Goal: Task Accomplishment & Management: Use online tool/utility

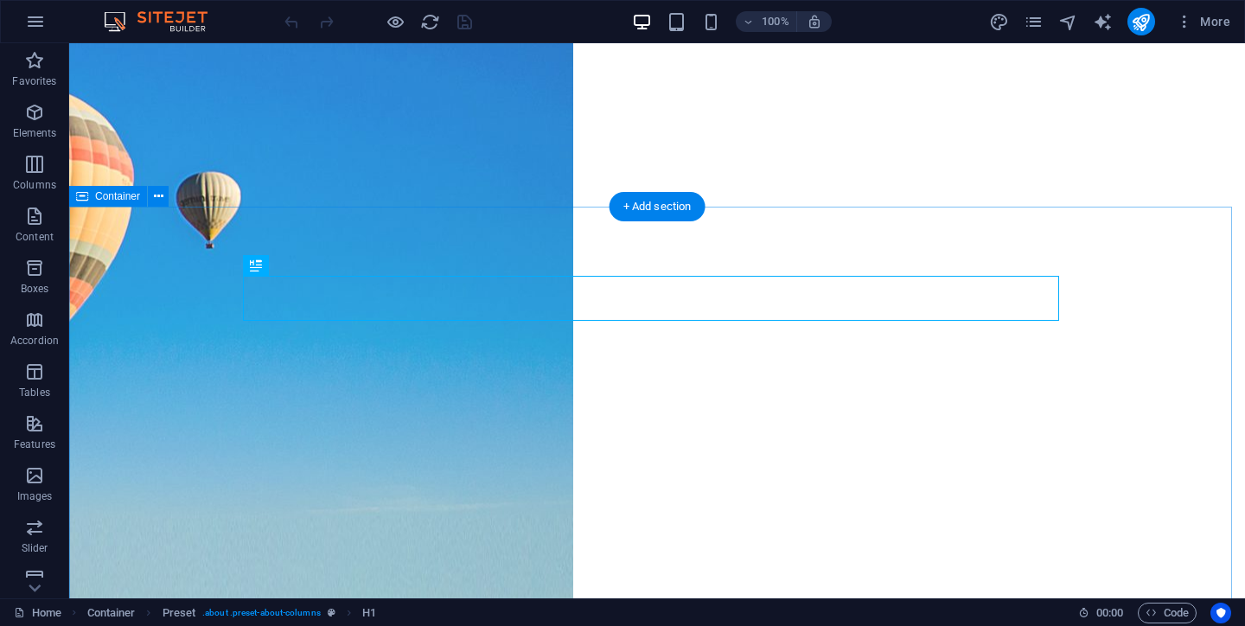
scroll to position [284, 0]
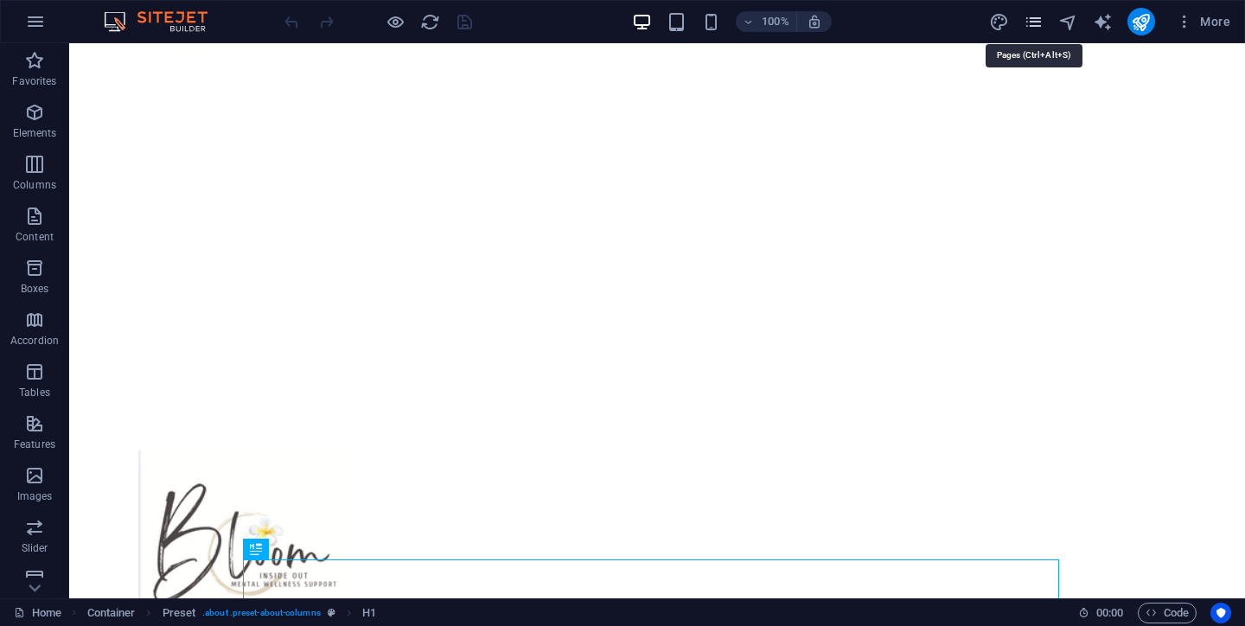
click at [1032, 28] on icon "pages" at bounding box center [1034, 22] width 20 height 20
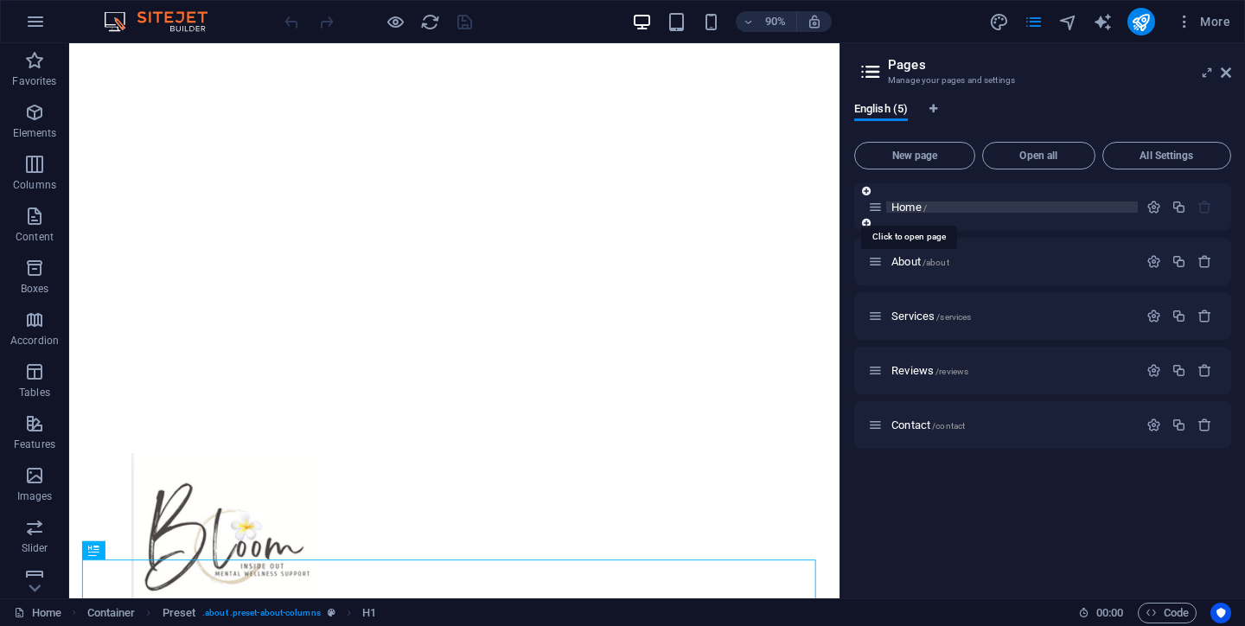
click at [907, 210] on span "Home /" at bounding box center [908, 207] width 35 height 13
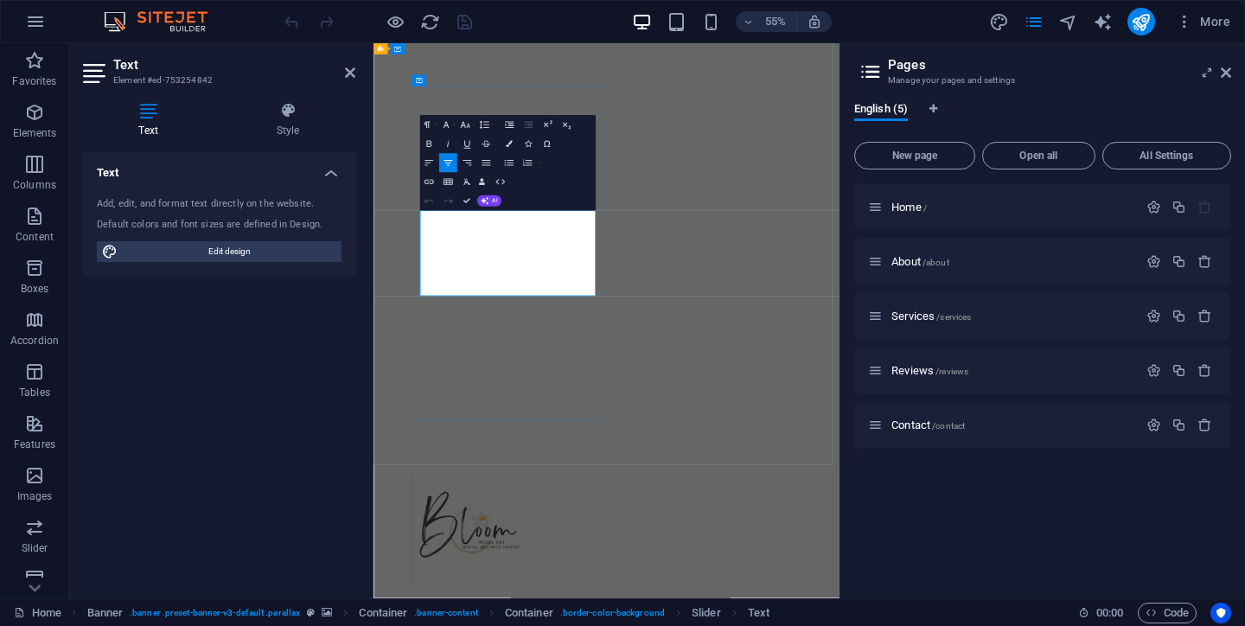
drag, startPoint x: 485, startPoint y: 367, endPoint x: 757, endPoint y: 479, distance: 294.3
drag, startPoint x: 477, startPoint y: 372, endPoint x: 709, endPoint y: 482, distance: 256.8
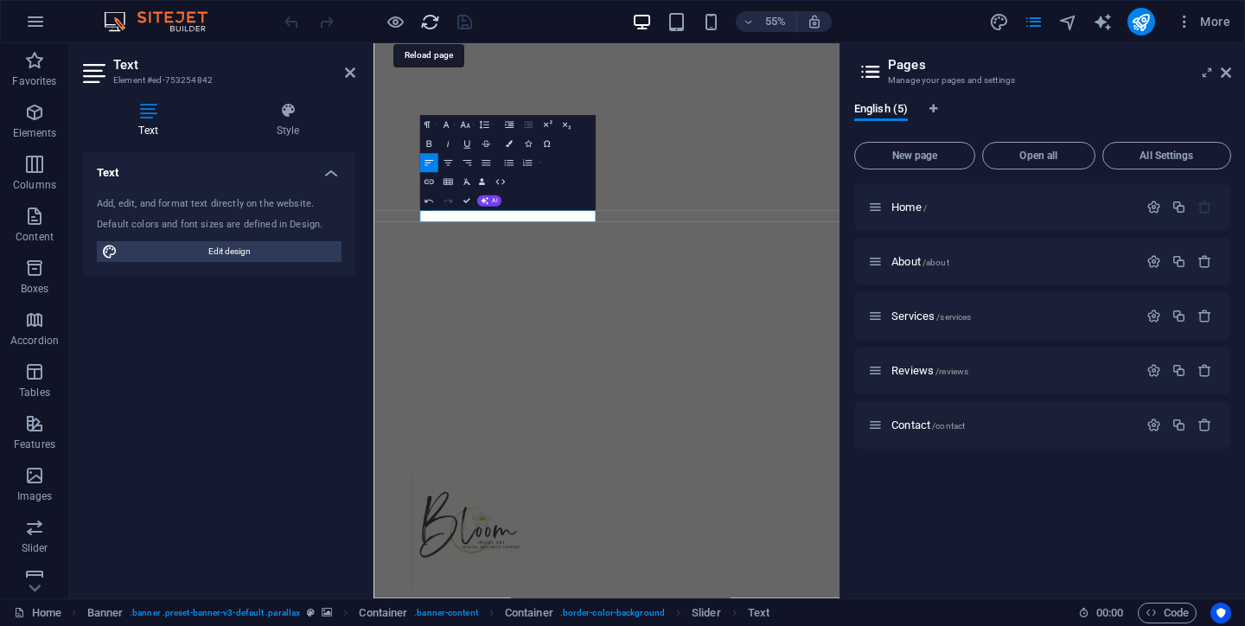
click at [430, 27] on icon "reload" at bounding box center [430, 22] width 20 height 20
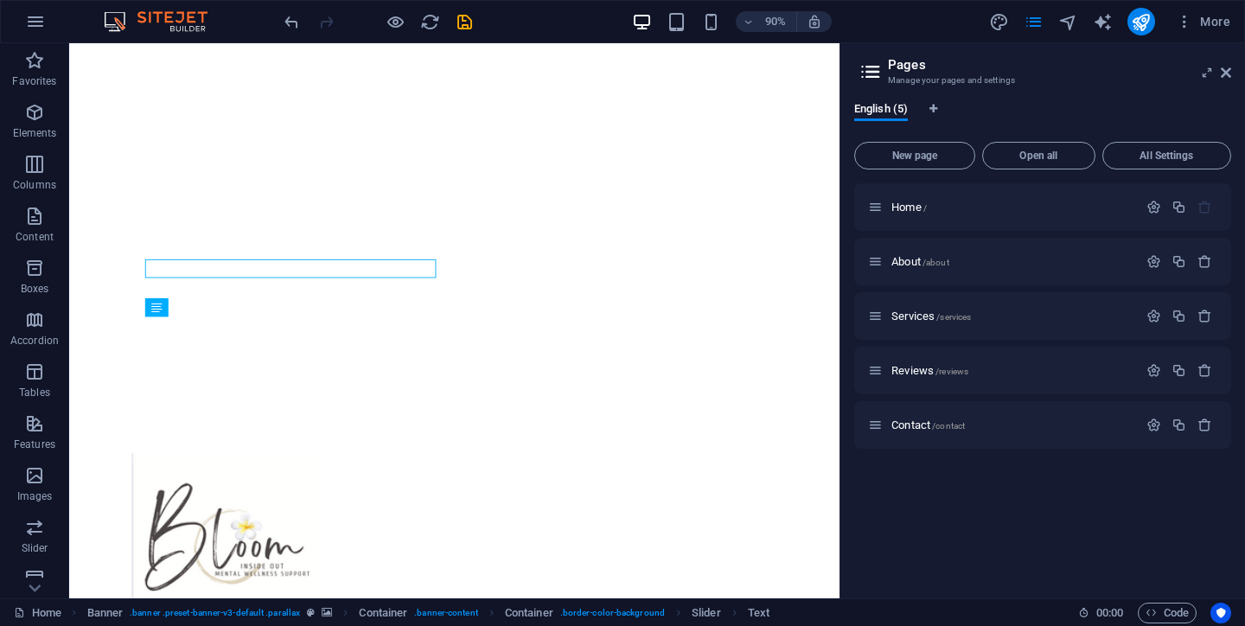
click at [290, 24] on icon "undo" at bounding box center [292, 22] width 20 height 20
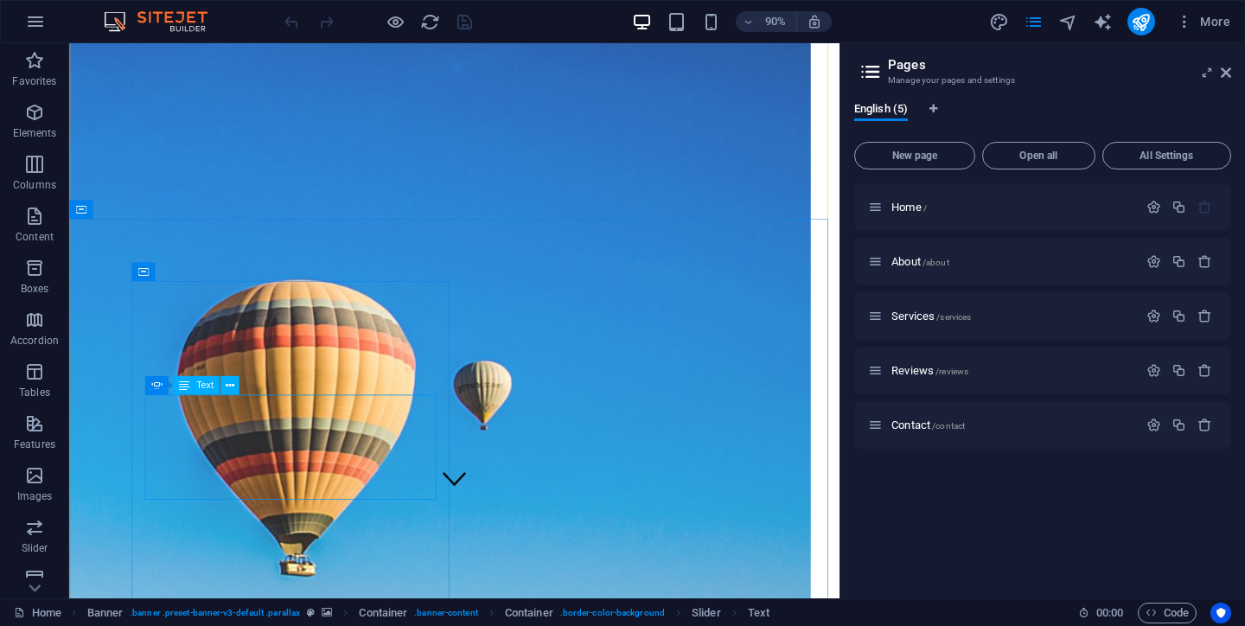
scroll to position [137, 0]
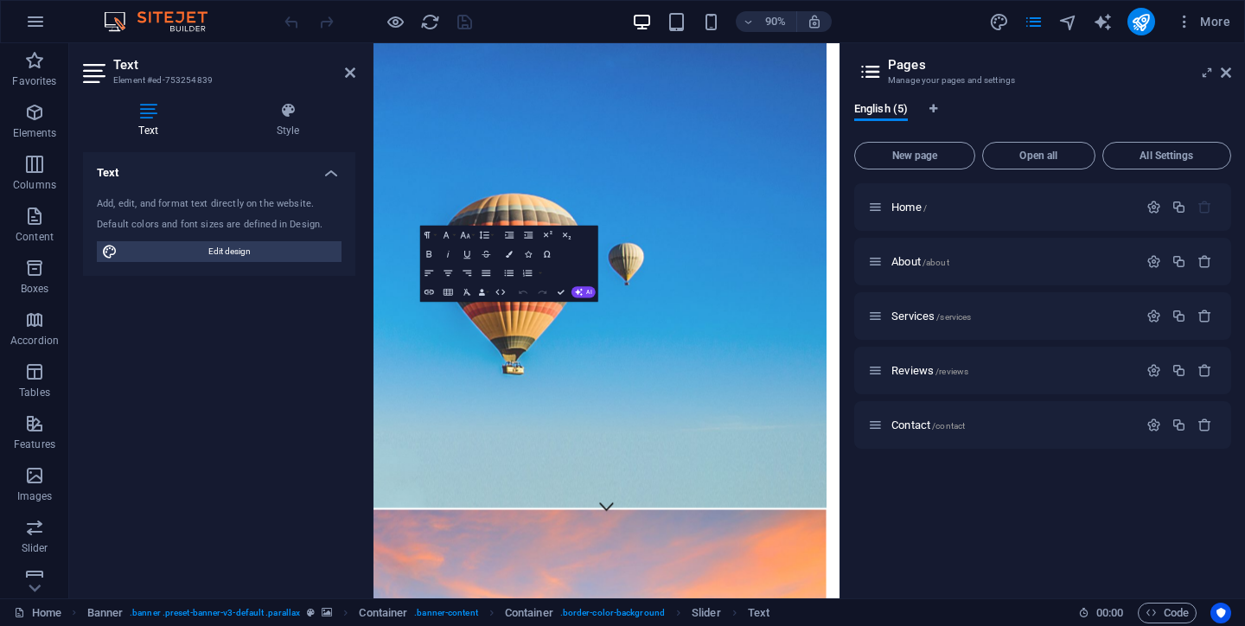
click at [251, 419] on div "Text Element #ed-753254839 Text Style Text Add, edit, and format text directly …" at bounding box center [454, 320] width 770 height 555
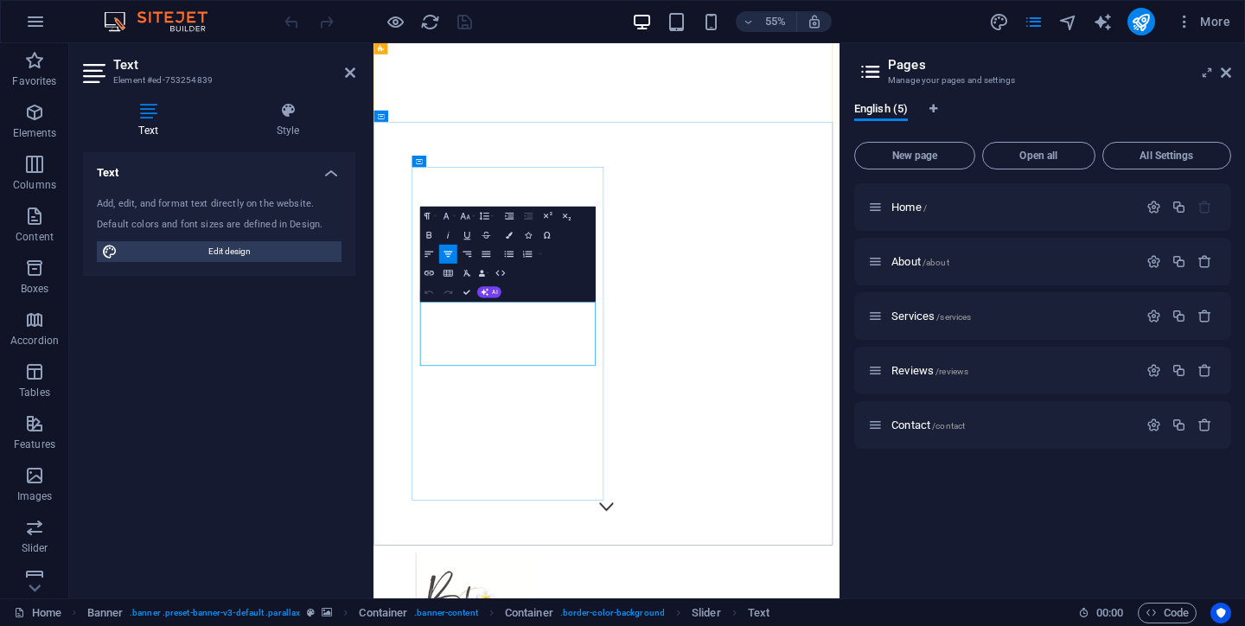
drag, startPoint x: 561, startPoint y: 533, endPoint x: 745, endPoint y: 604, distance: 197.0
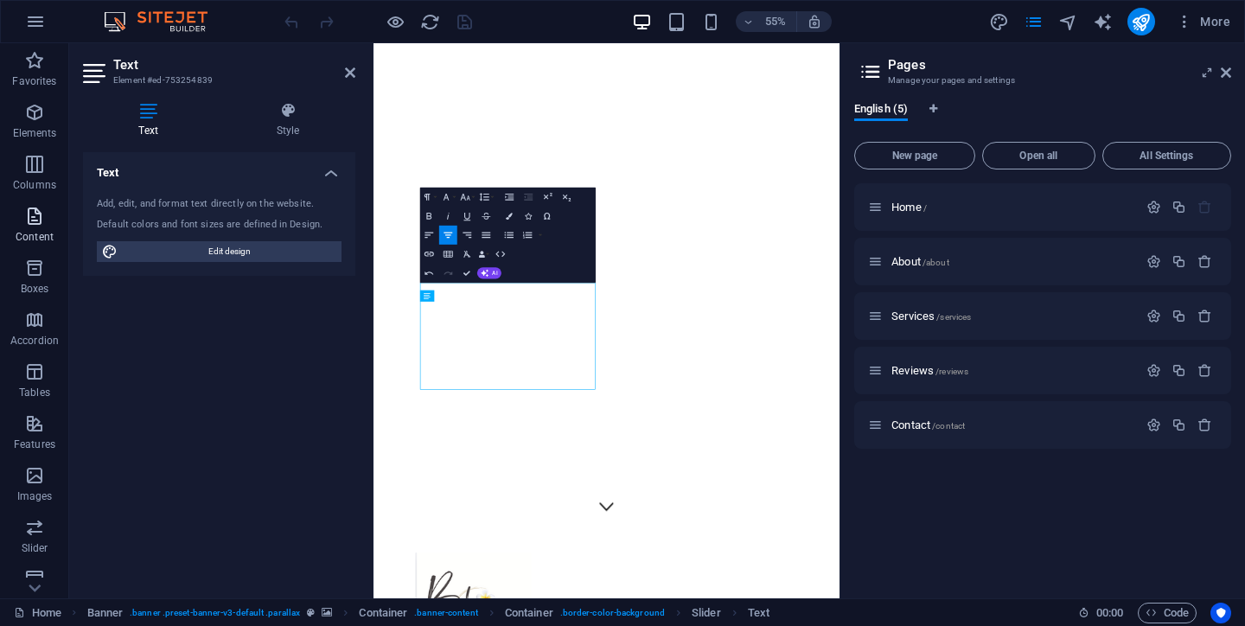
scroll to position [73, 0]
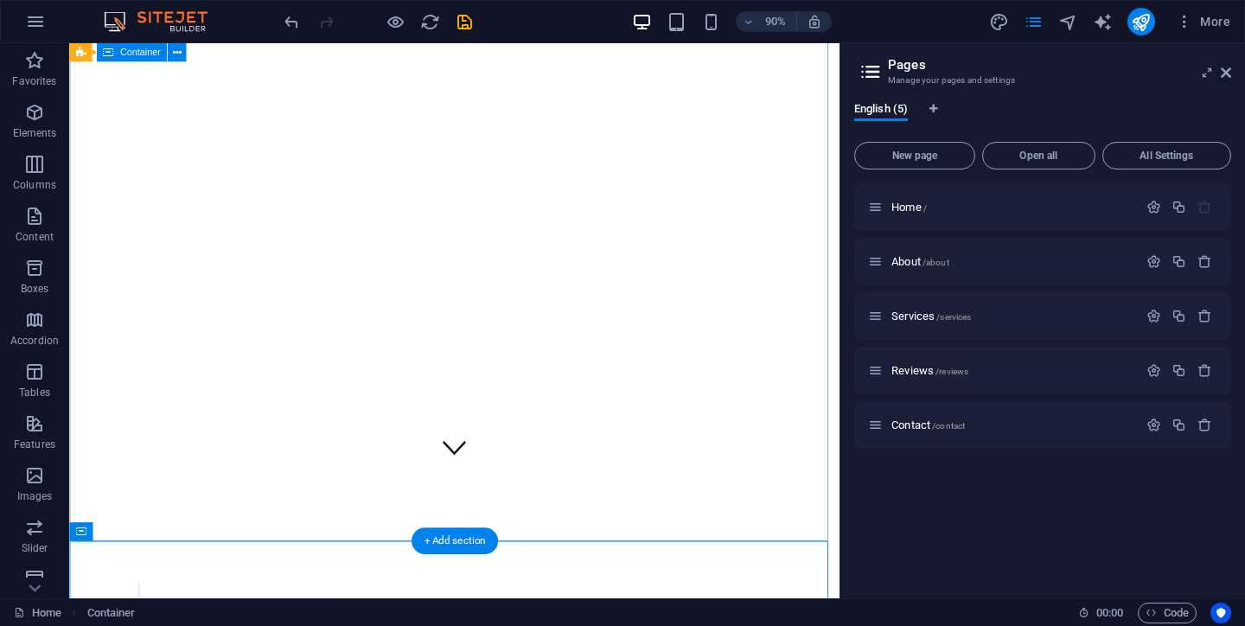
scroll to position [226, 0]
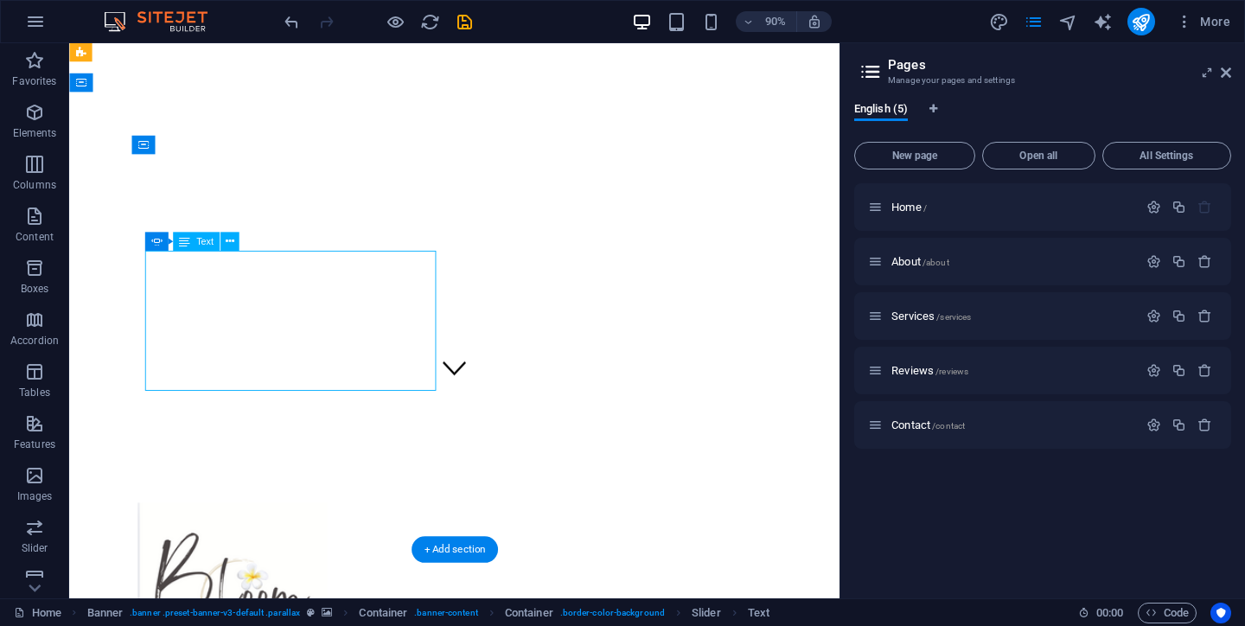
click at [268, 292] on div "Image Banner Menu Bar Container Container Slider Text Slider Drag here to repla…" at bounding box center [454, 320] width 770 height 555
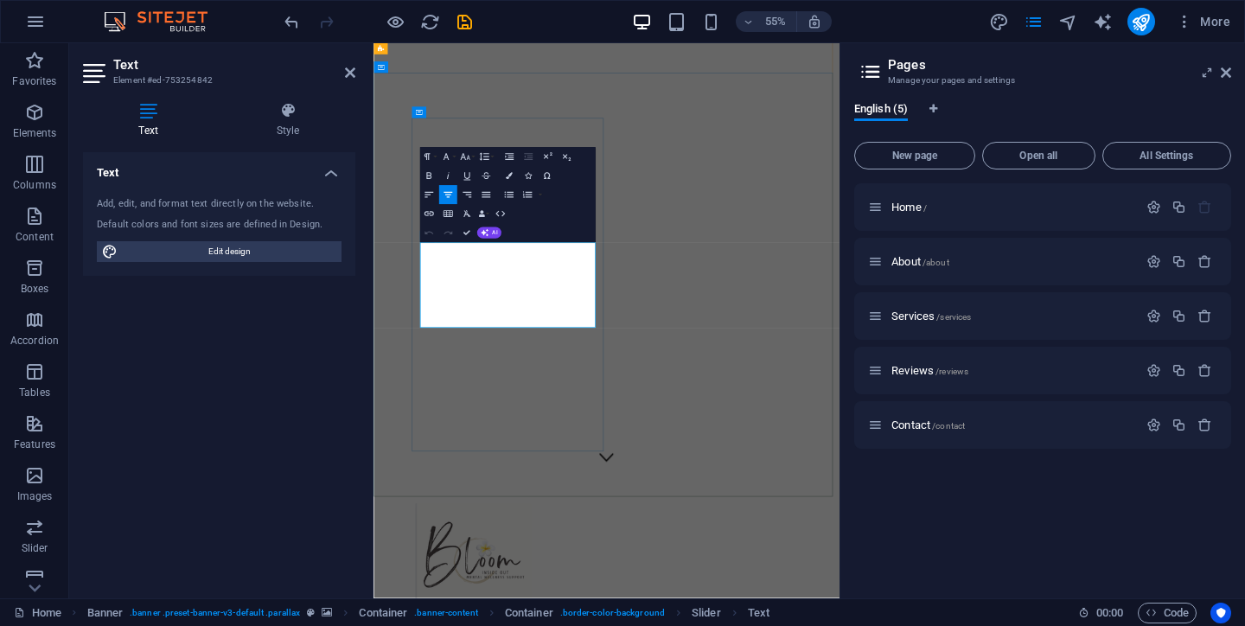
drag, startPoint x: 518, startPoint y: 430, endPoint x: 733, endPoint y: 518, distance: 232.7
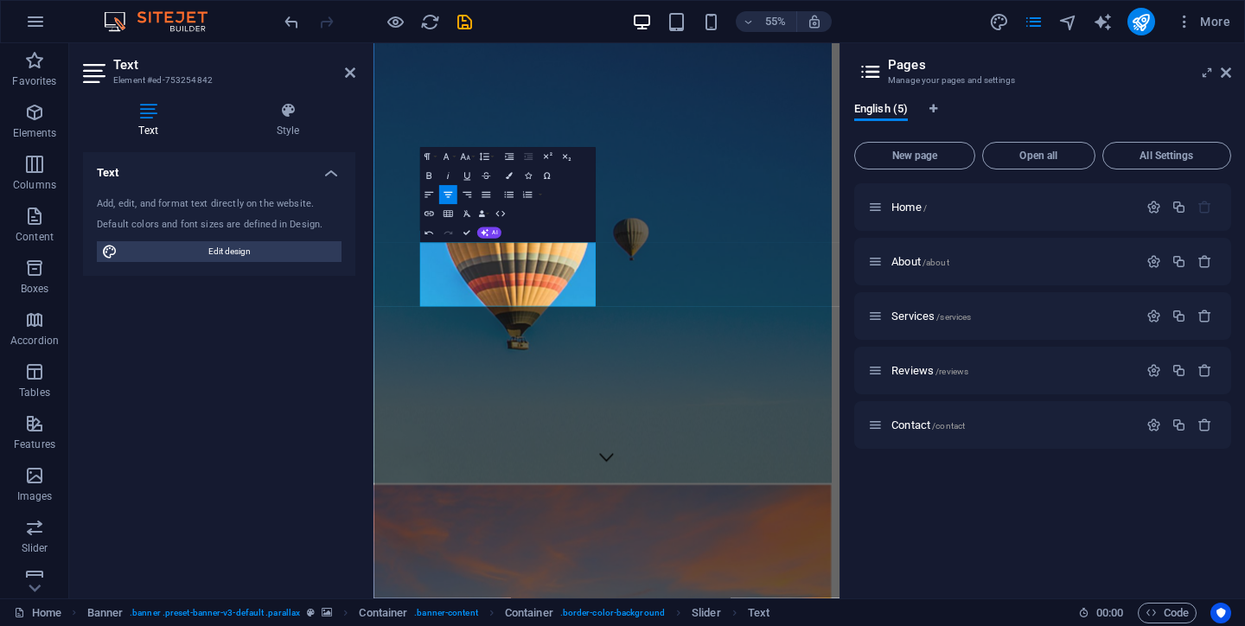
click at [909, 524] on div "Home / About /about Services /services Reviews /reviews Contact /contact" at bounding box center [1042, 383] width 377 height 401
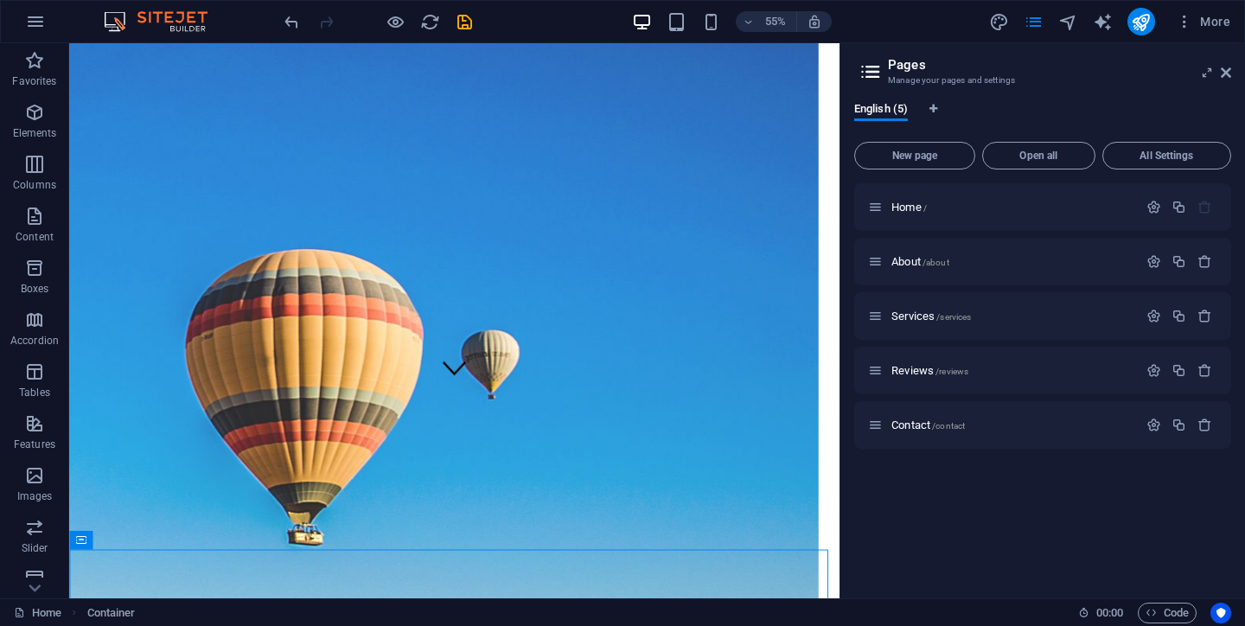
click at [889, 499] on div "Home / About /about Services /services Reviews /reviews Contact /contact" at bounding box center [1042, 383] width 377 height 401
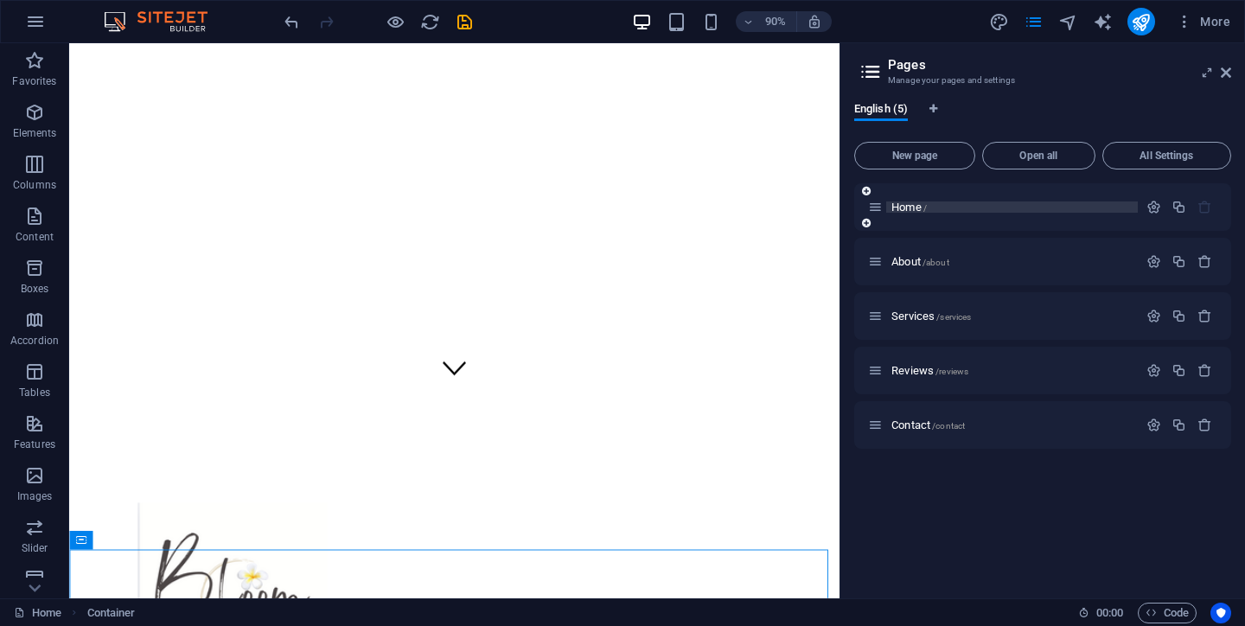
click at [906, 205] on span "Home /" at bounding box center [908, 207] width 35 height 13
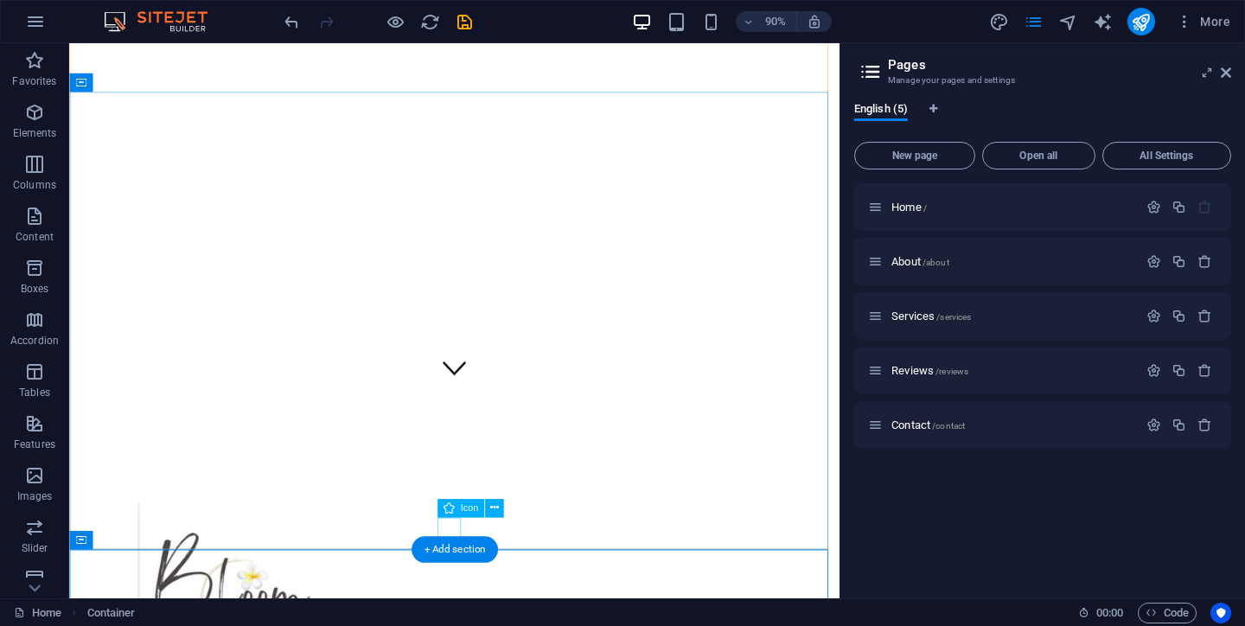
click at [493, 420] on figure at bounding box center [497, 405] width 26 height 29
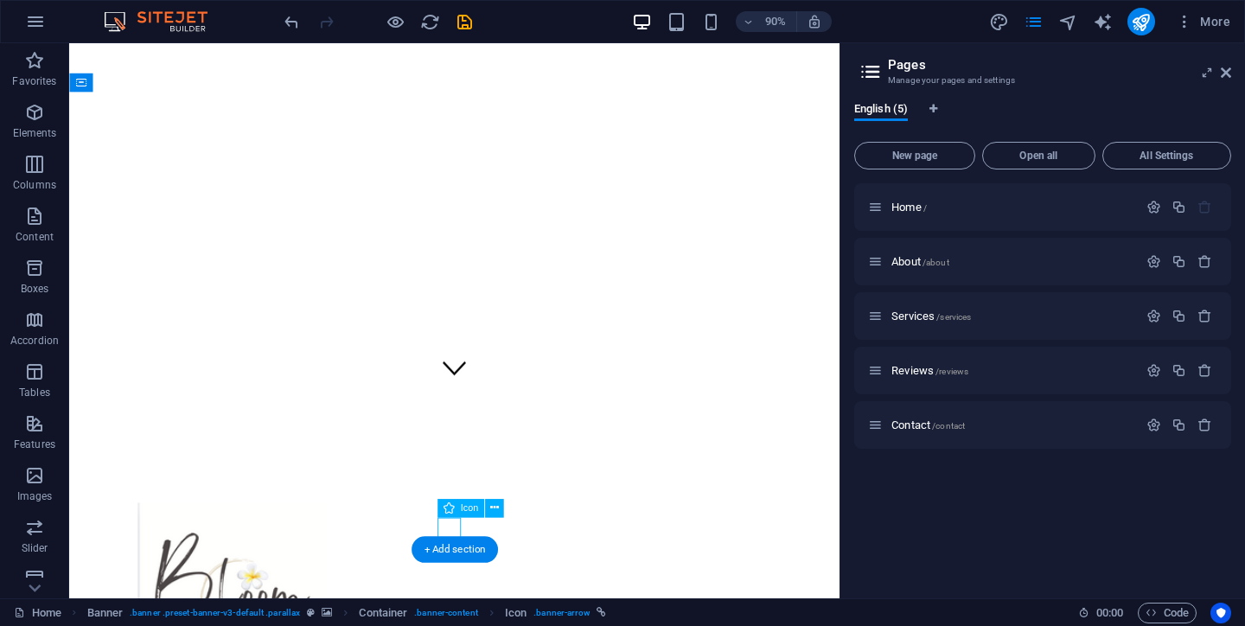
click at [492, 420] on figure at bounding box center [497, 405] width 26 height 29
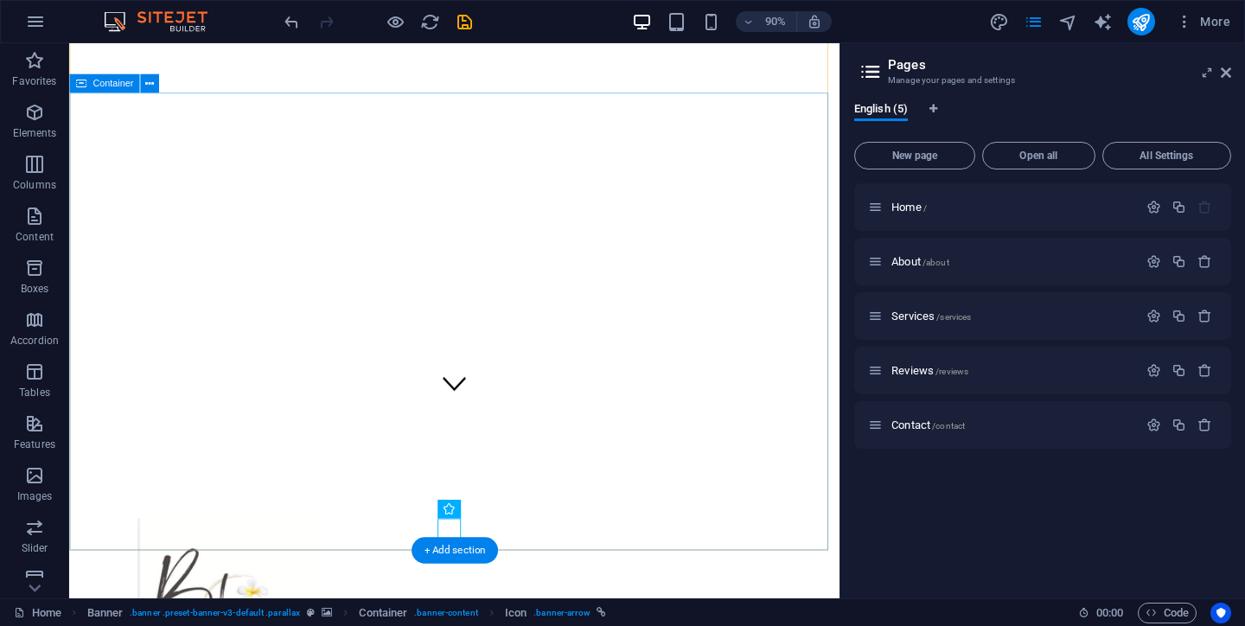
scroll to position [181, 0]
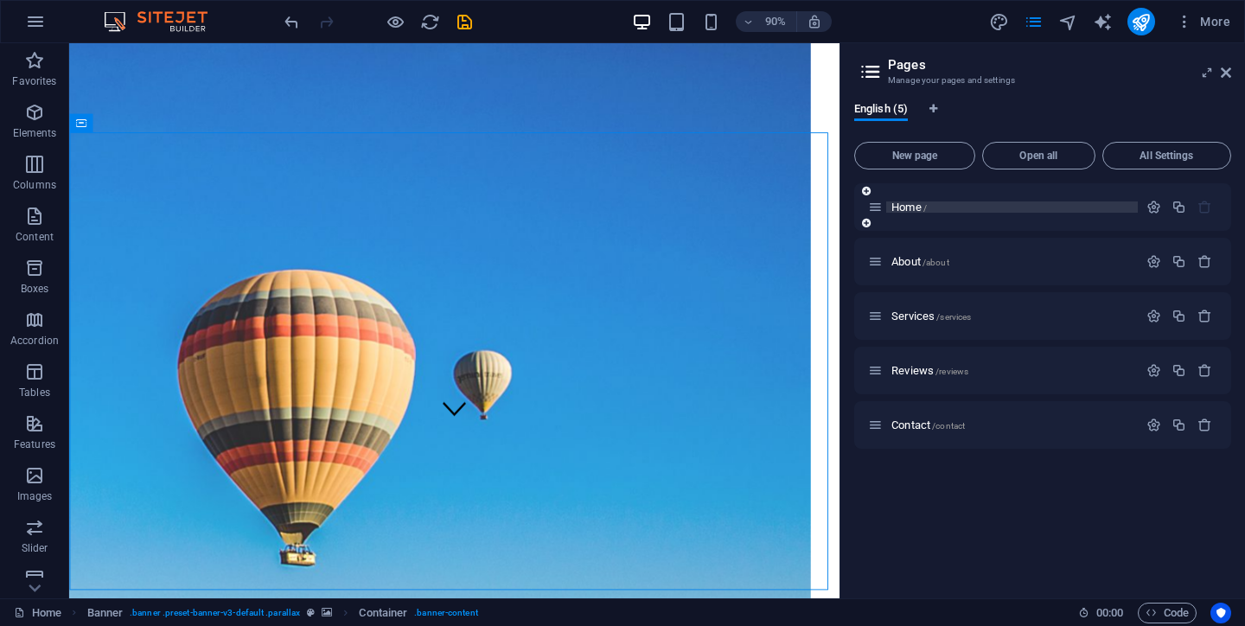
click at [899, 204] on span "Home /" at bounding box center [908, 207] width 35 height 13
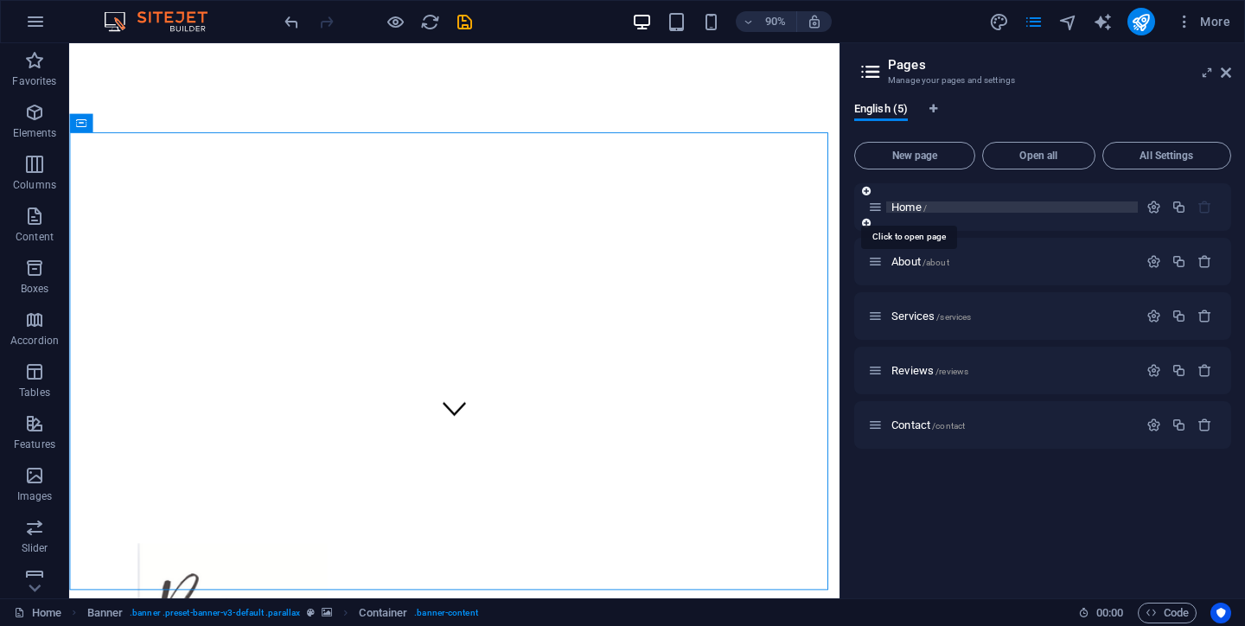
click at [910, 208] on span "Home /" at bounding box center [908, 207] width 35 height 13
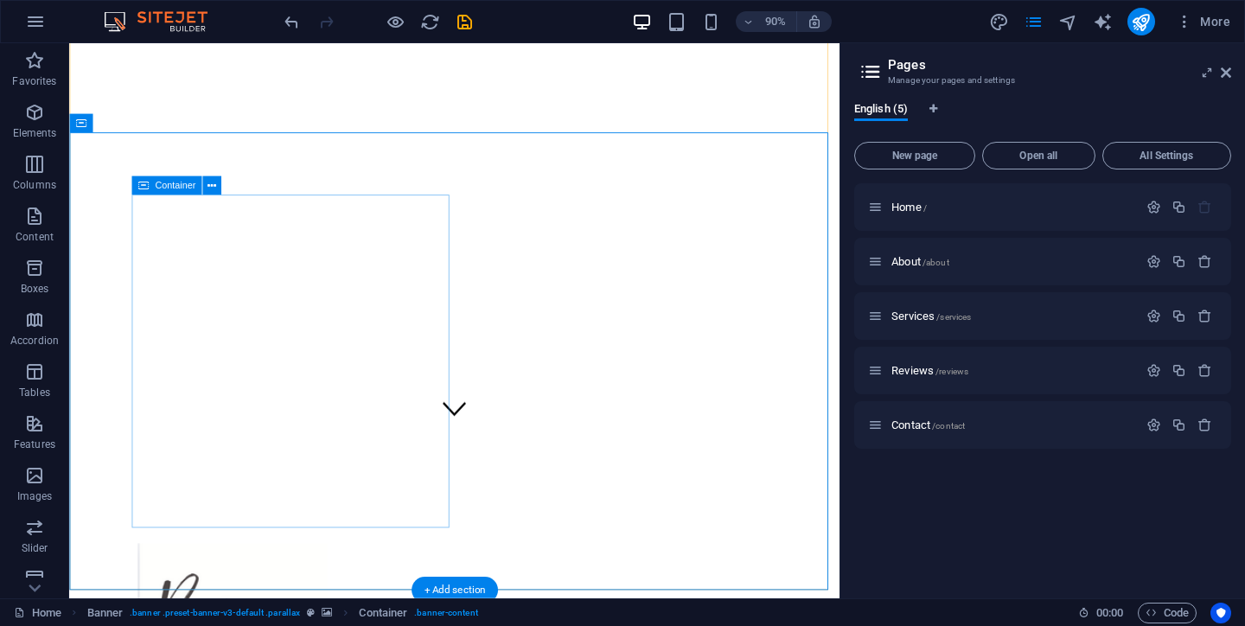
drag, startPoint x: 835, startPoint y: 519, endPoint x: 861, endPoint y: 519, distance: 25.9
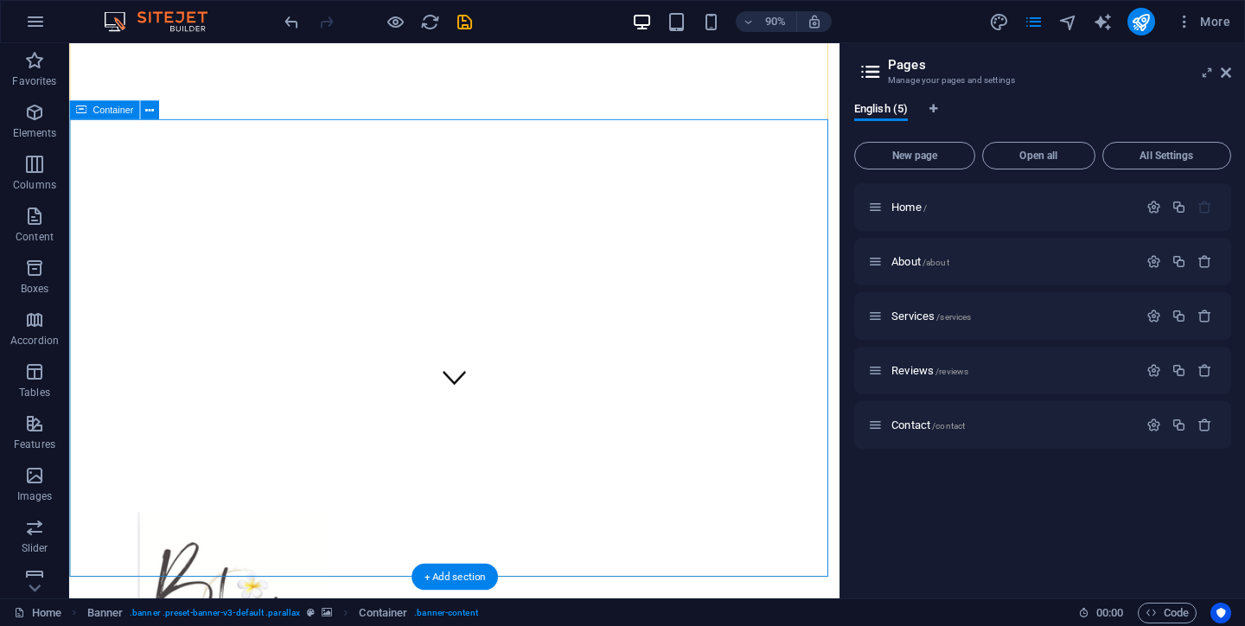
scroll to position [228, 0]
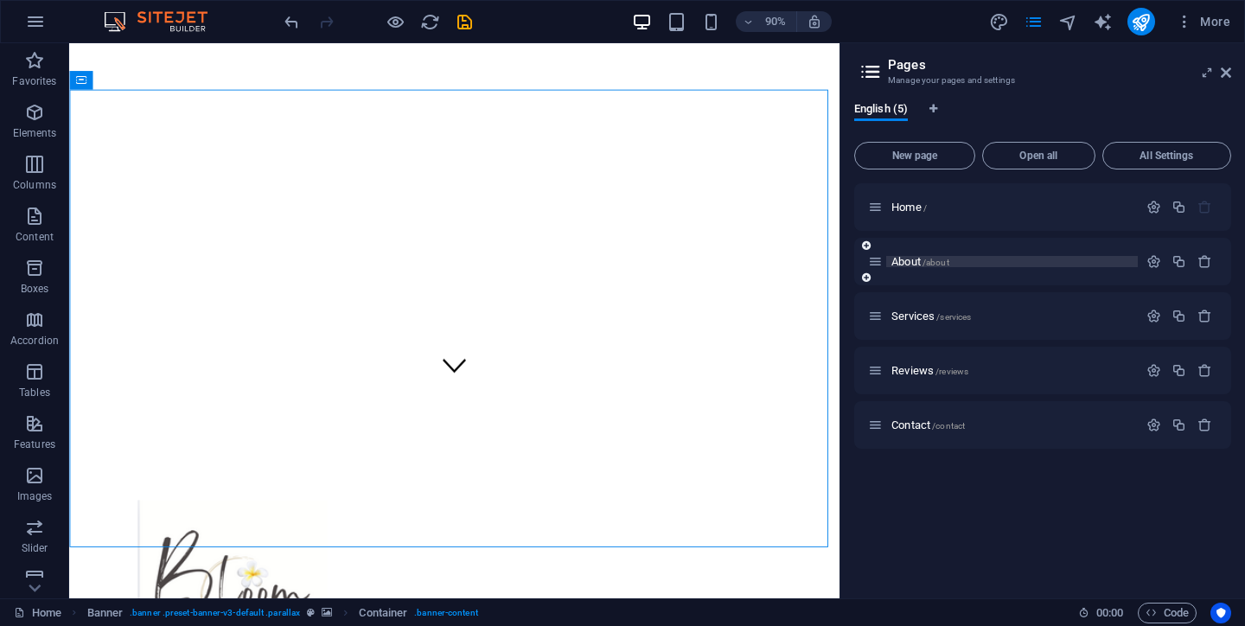
click at [903, 262] on span "About /about" at bounding box center [920, 261] width 58 height 13
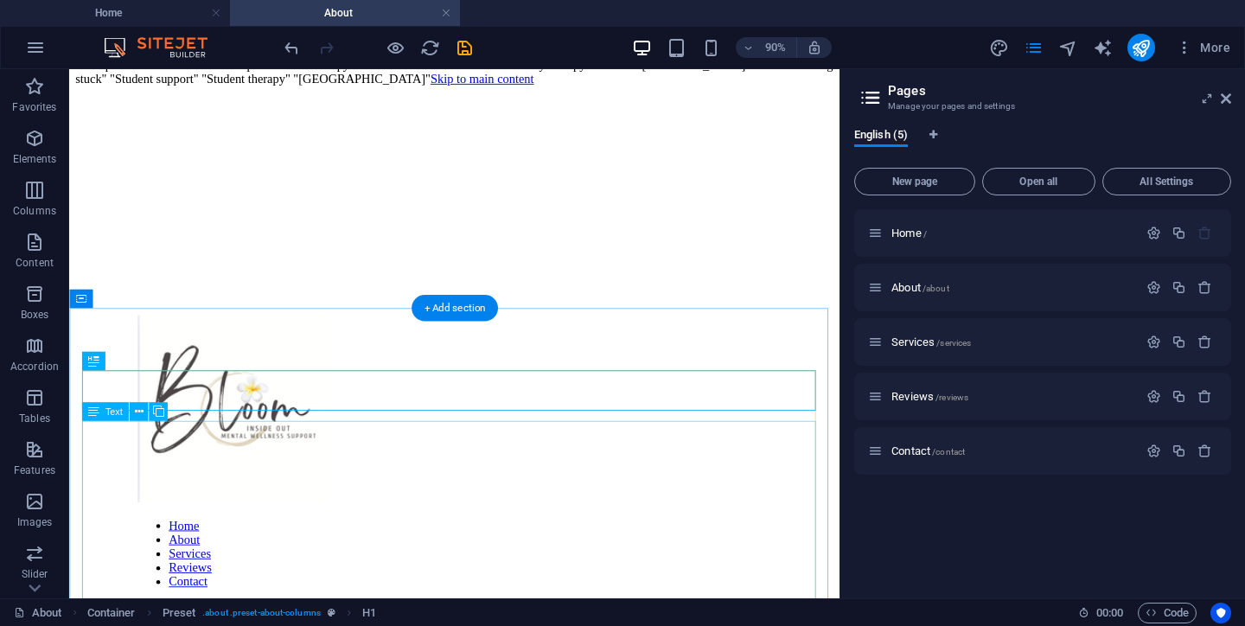
scroll to position [0, 0]
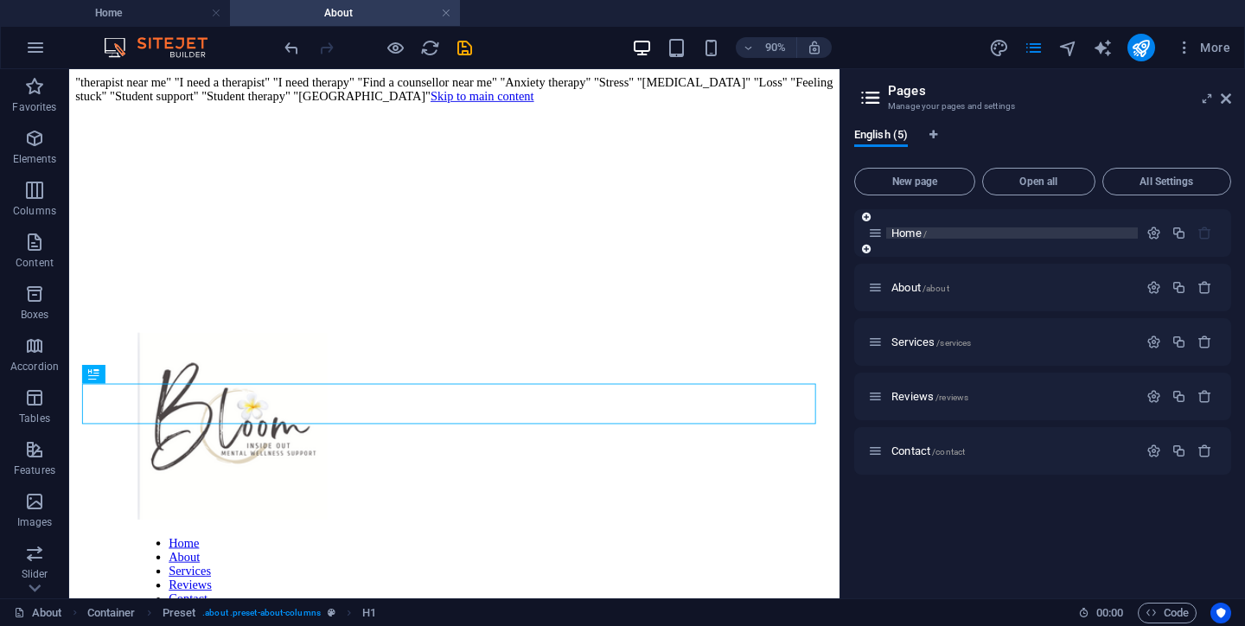
click at [906, 236] on span "Home /" at bounding box center [908, 233] width 35 height 13
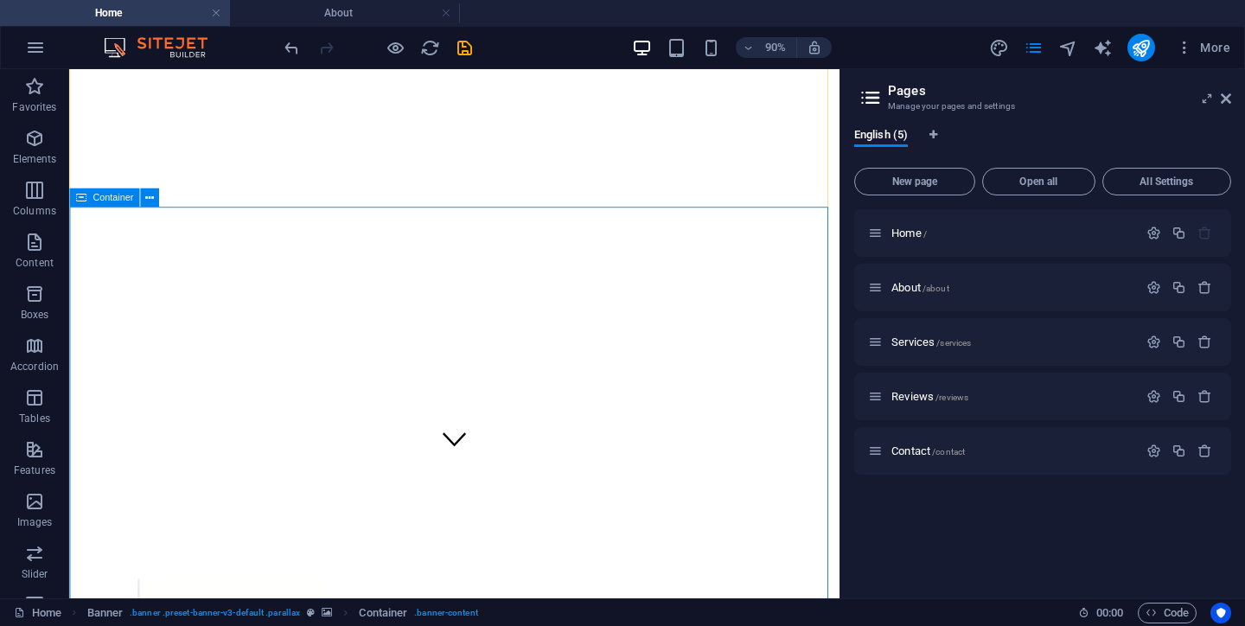
scroll to position [170, 0]
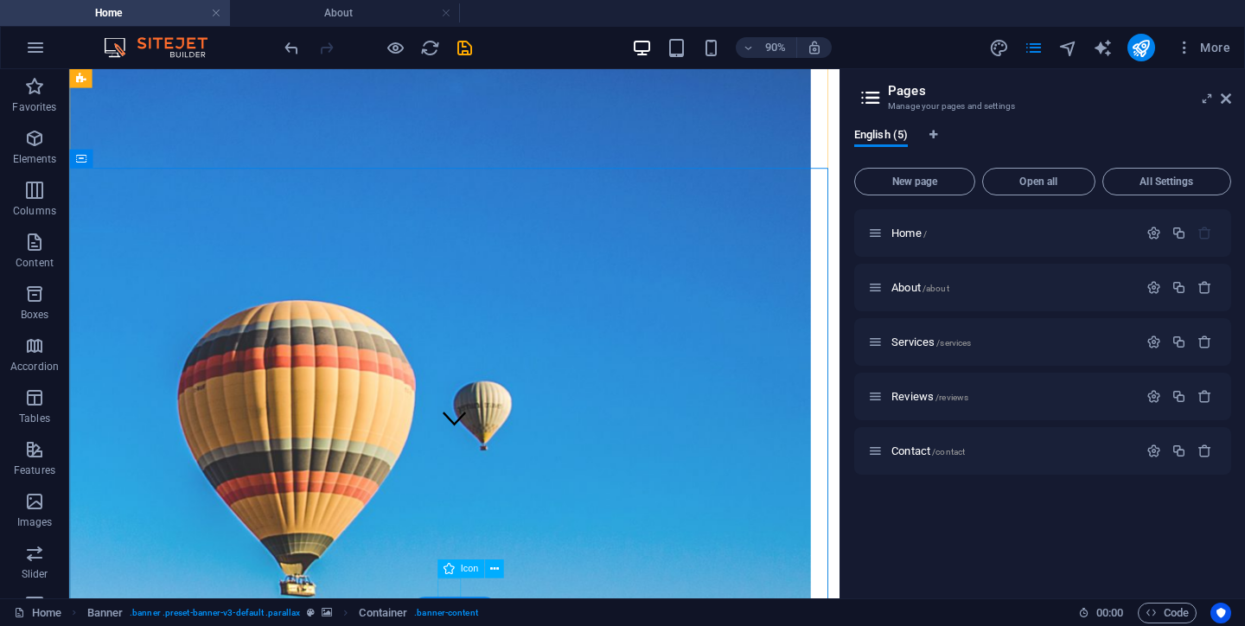
click at [484, 473] on figure at bounding box center [497, 458] width 26 height 29
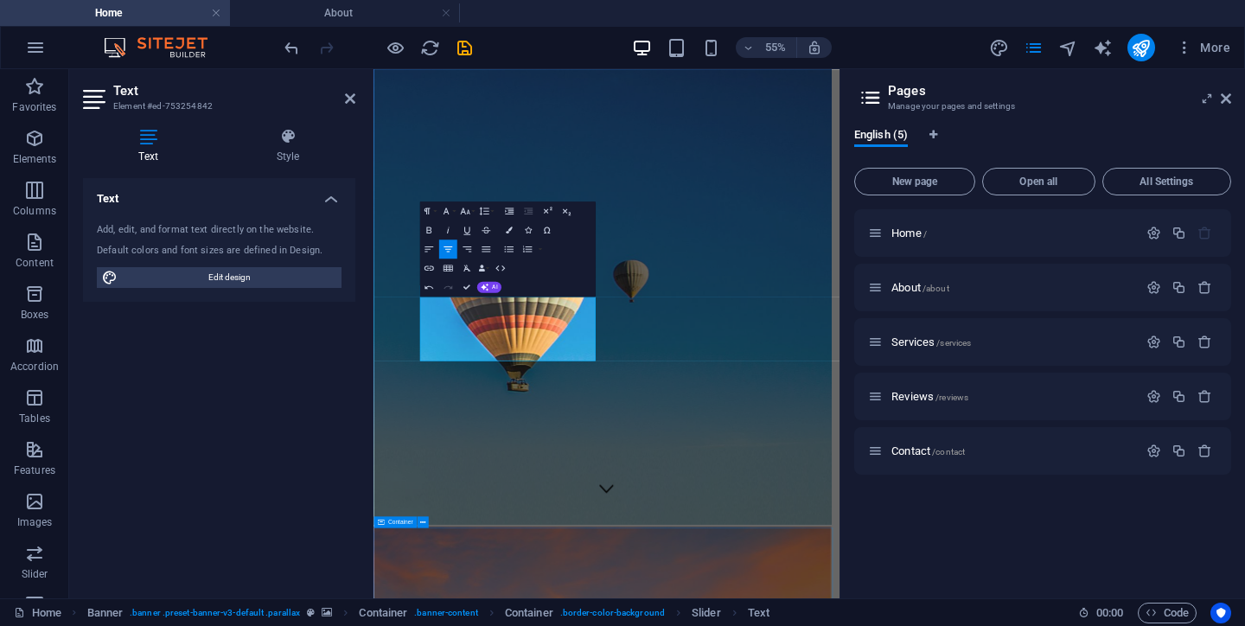
click at [920, 551] on div "Home / About /about Services /services Reviews /reviews Contact /contact" at bounding box center [1042, 396] width 377 height 375
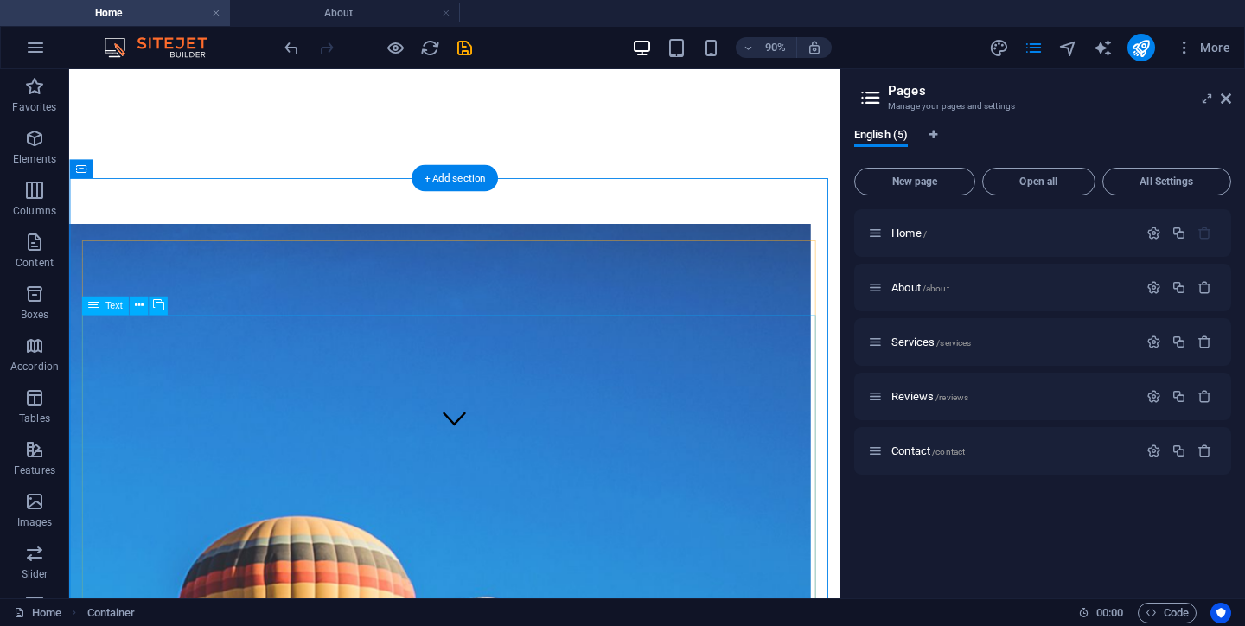
scroll to position [232, 0]
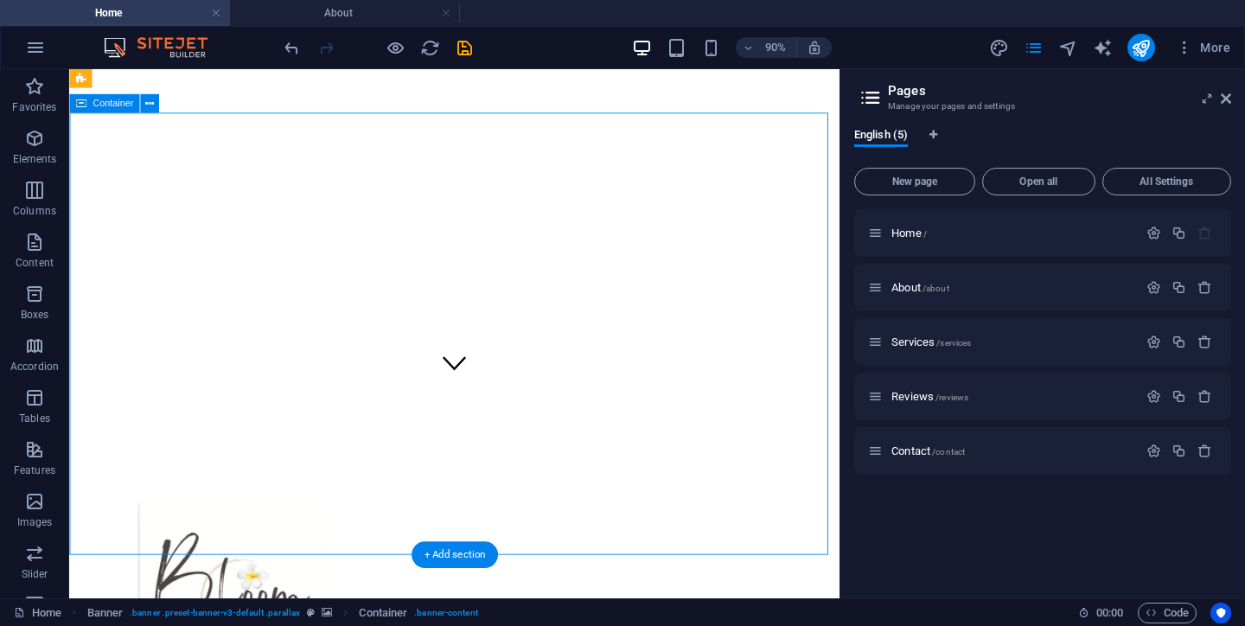
drag, startPoint x: 799, startPoint y: 444, endPoint x: 567, endPoint y: 420, distance: 233.0
click at [499, 412] on figure at bounding box center [497, 396] width 26 height 29
click at [487, 412] on figure at bounding box center [497, 396] width 26 height 29
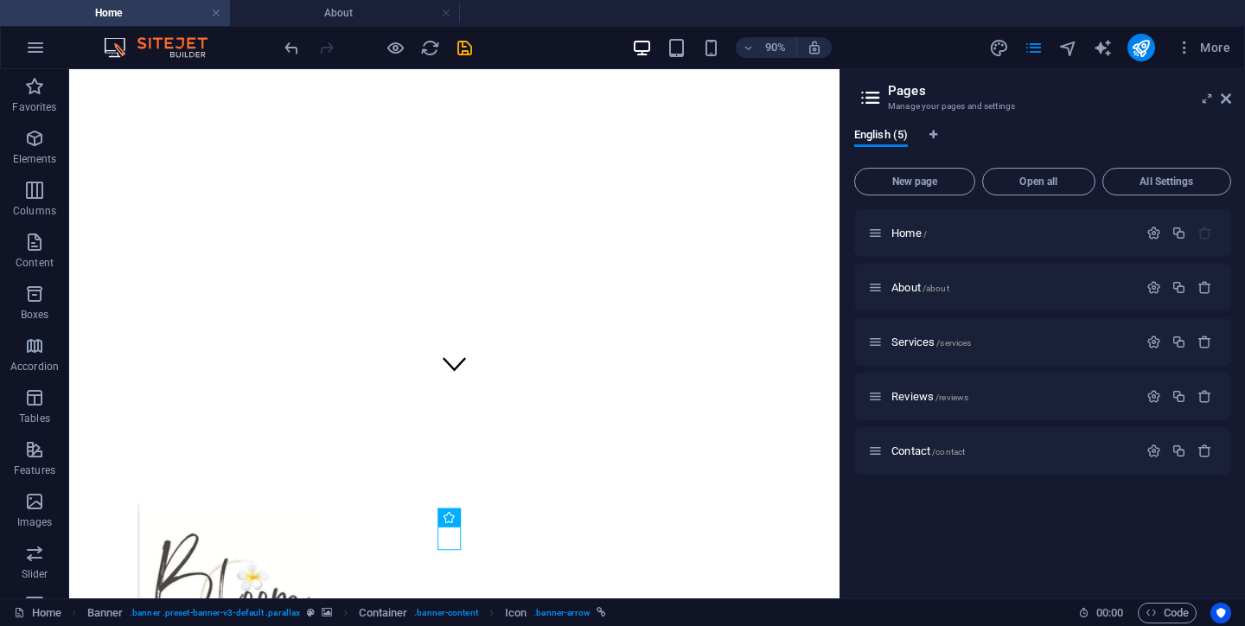
scroll to position [227, 0]
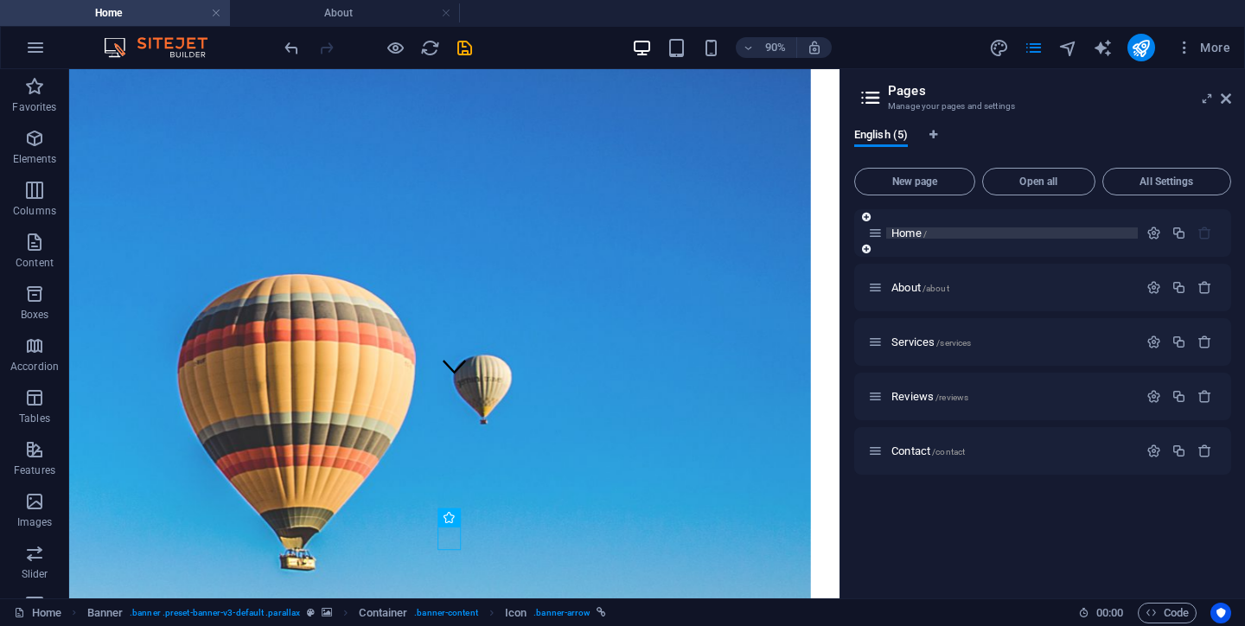
click at [891, 230] on span "Home /" at bounding box center [908, 233] width 35 height 13
click at [910, 234] on span "Home /" at bounding box center [908, 233] width 35 height 13
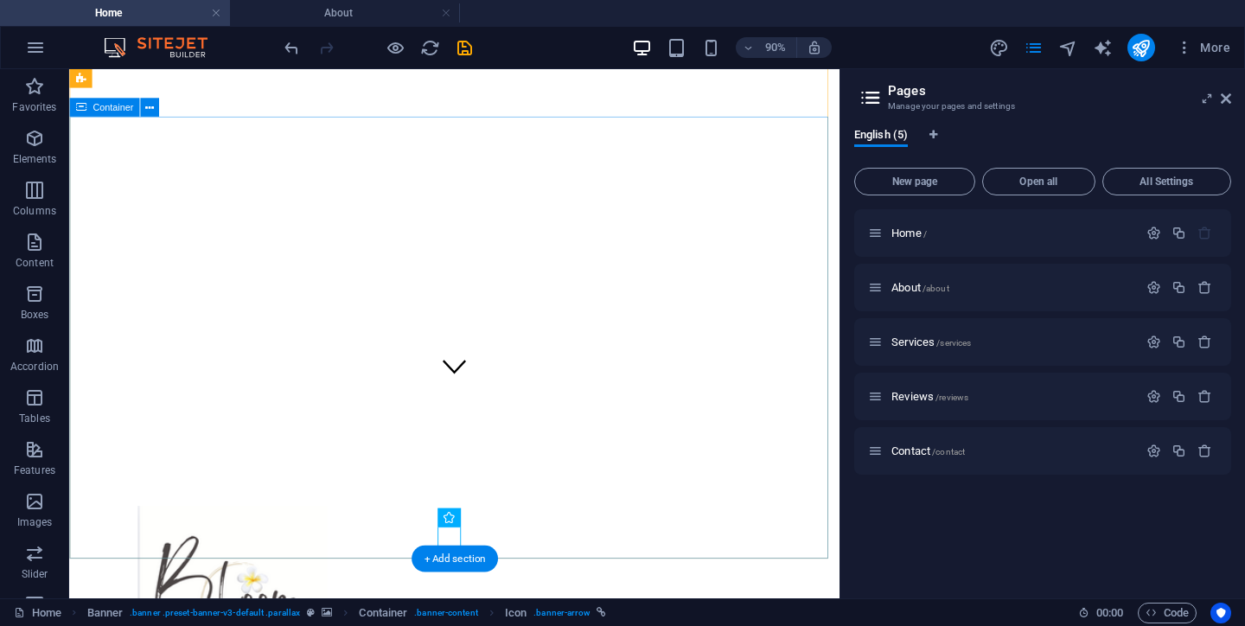
click at [494, 416] on figure at bounding box center [497, 400] width 26 height 29
click at [491, 416] on figure at bounding box center [497, 400] width 26 height 29
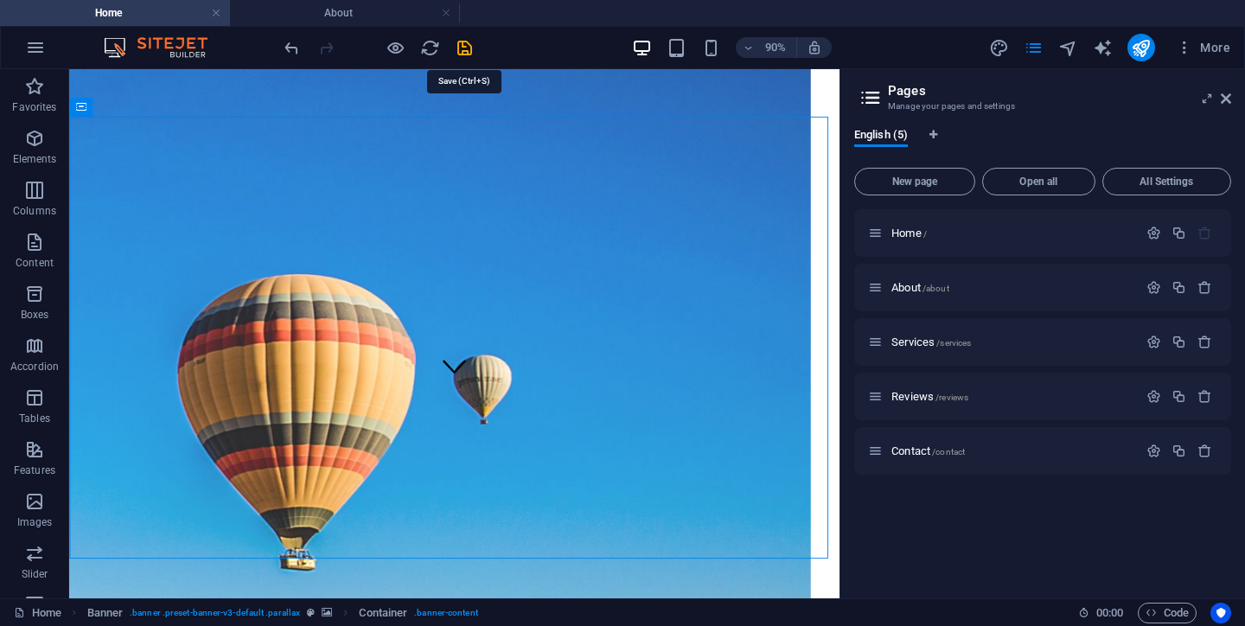
click at [464, 50] on icon "save" at bounding box center [465, 48] width 20 height 20
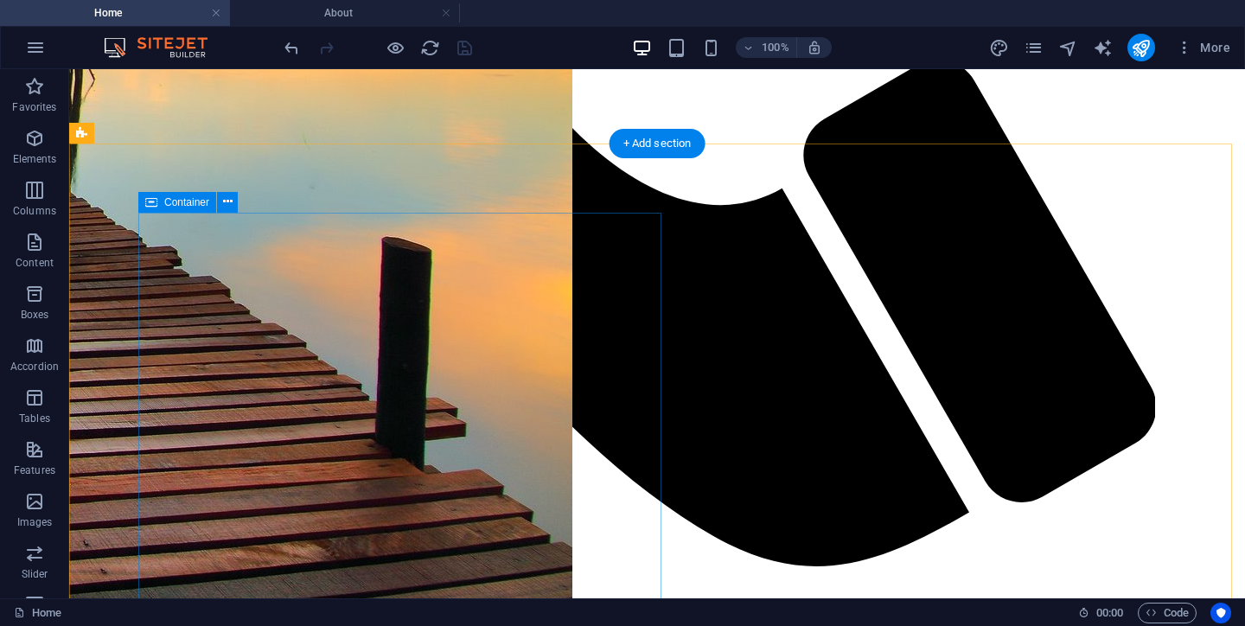
scroll to position [1530, 0]
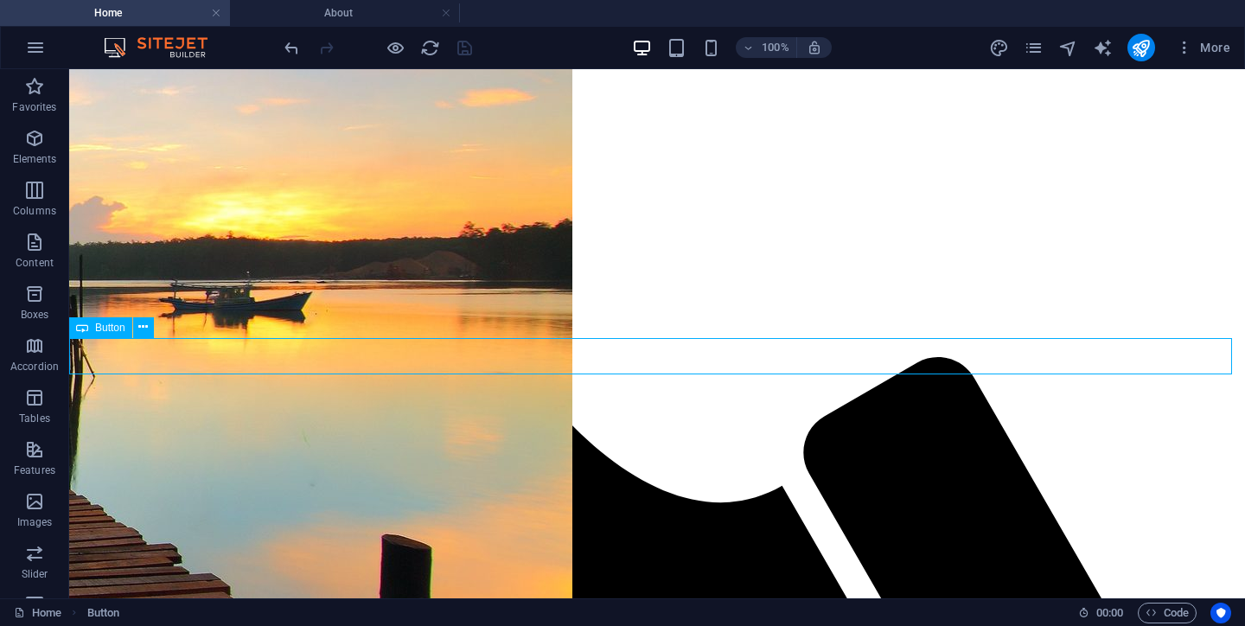
click at [115, 333] on span "Button" at bounding box center [110, 328] width 30 height 10
click at [117, 323] on span "Button" at bounding box center [110, 328] width 30 height 10
click at [143, 327] on icon at bounding box center [143, 327] width 10 height 18
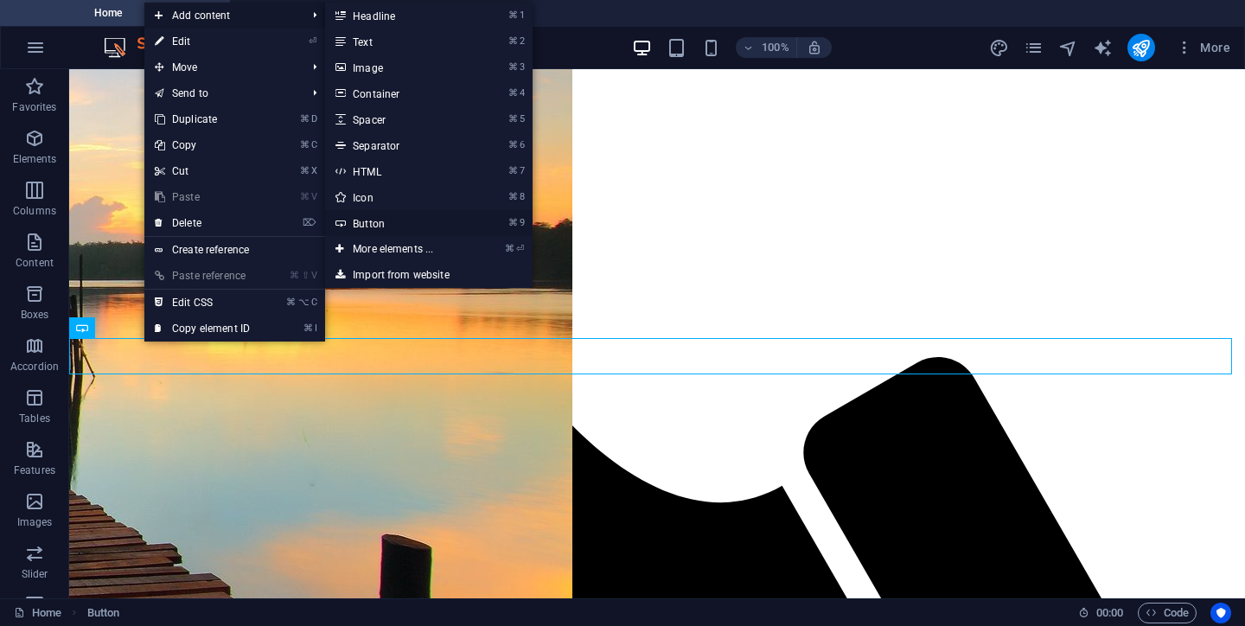
click at [374, 221] on link "⌘ 9 Button" at bounding box center [396, 223] width 143 height 26
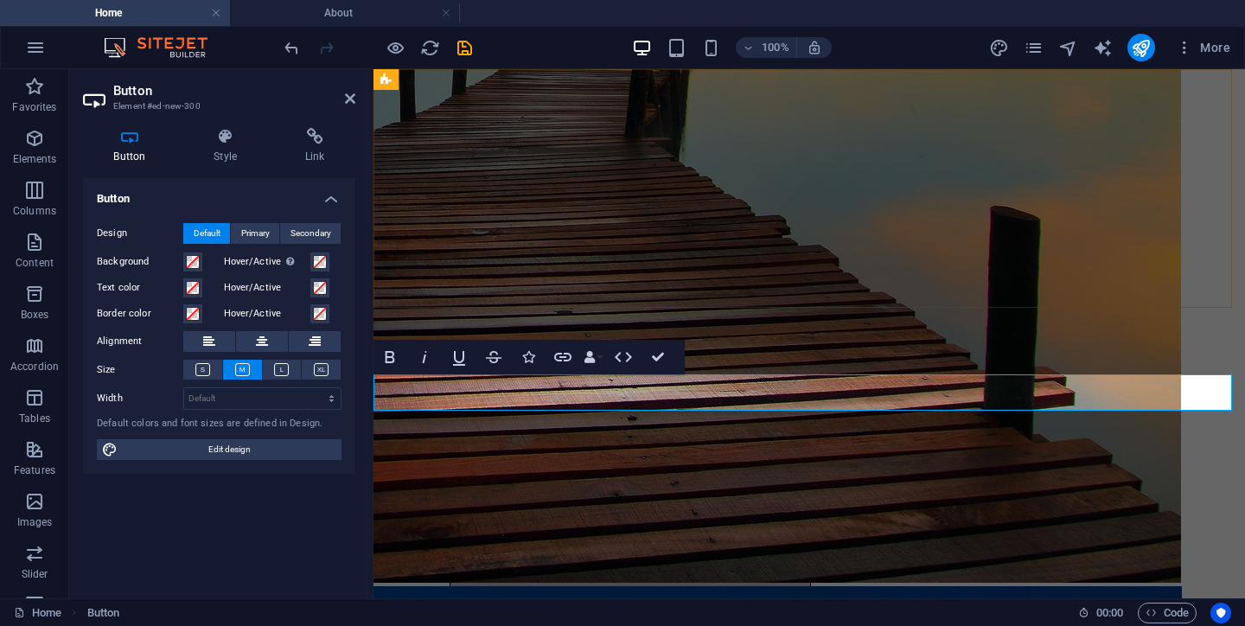
scroll to position [1550, 0]
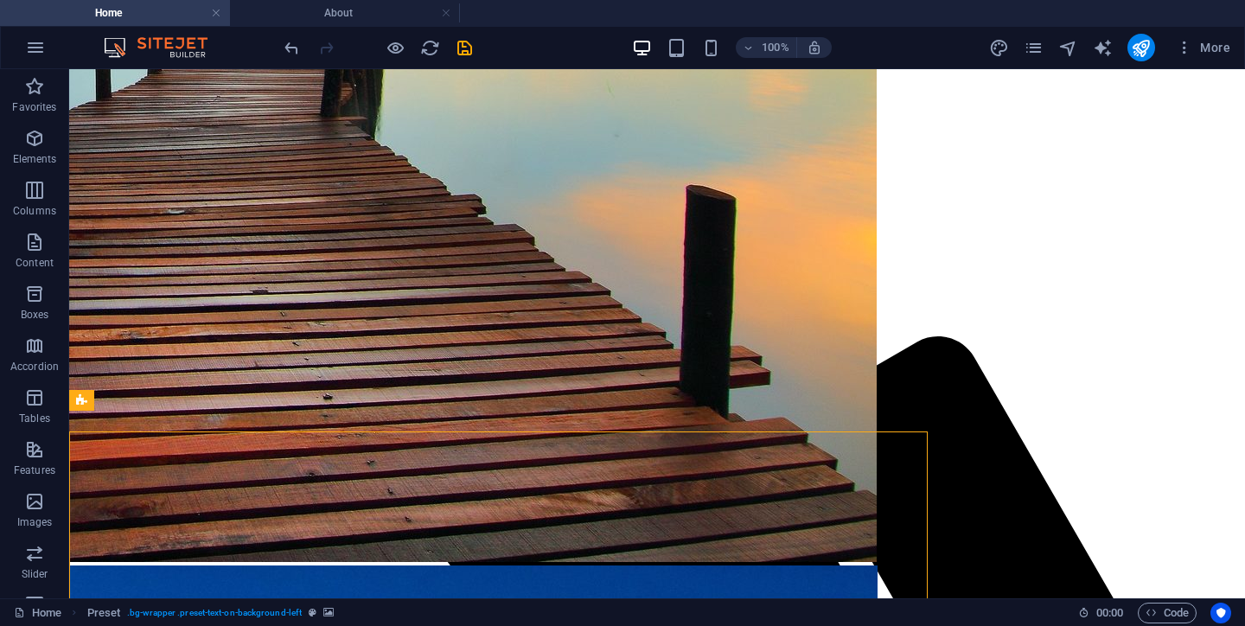
scroll to position [1530, 0]
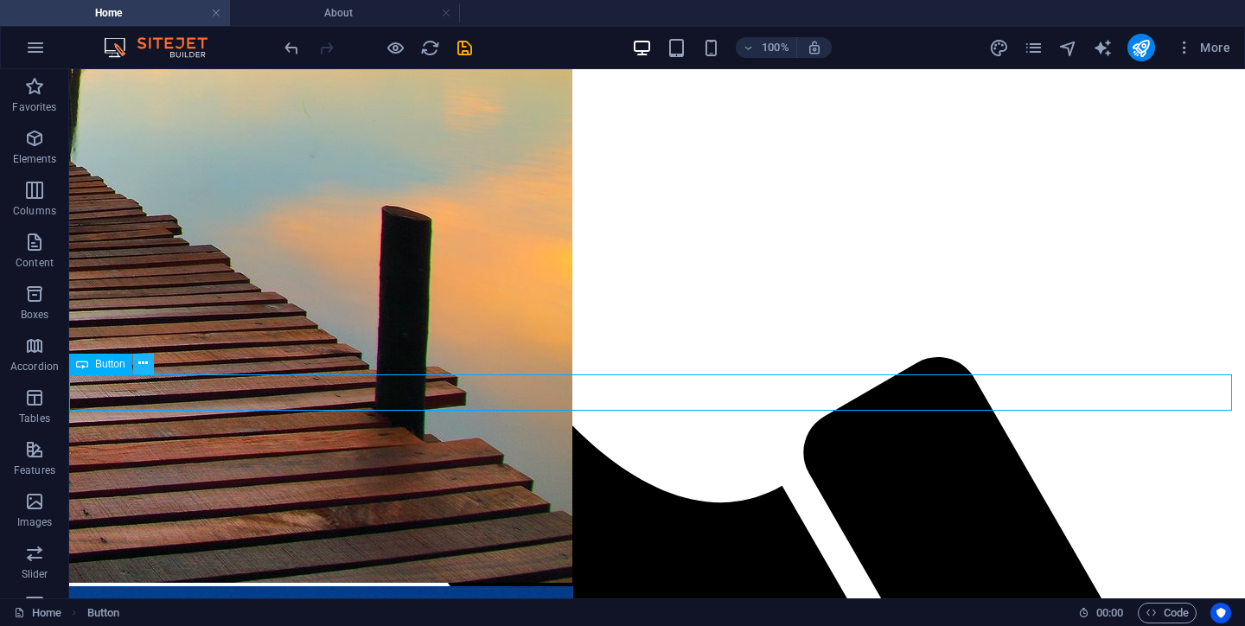
click at [143, 361] on icon at bounding box center [143, 363] width 10 height 18
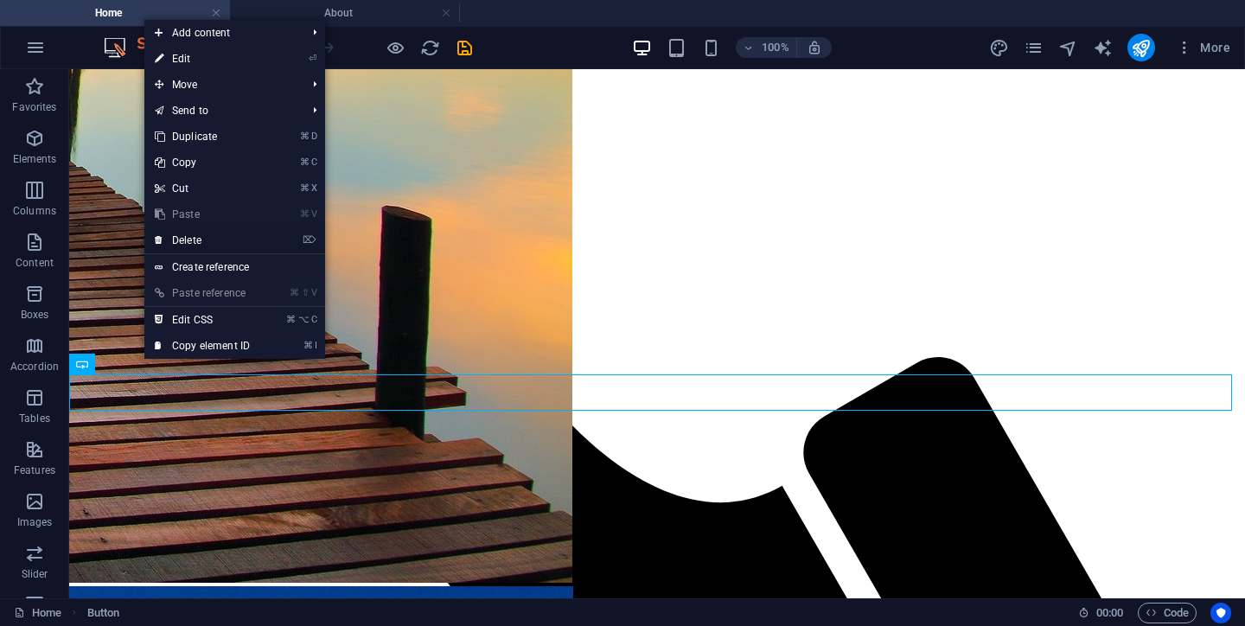
click at [192, 242] on link "⌦ Delete" at bounding box center [202, 240] width 116 height 26
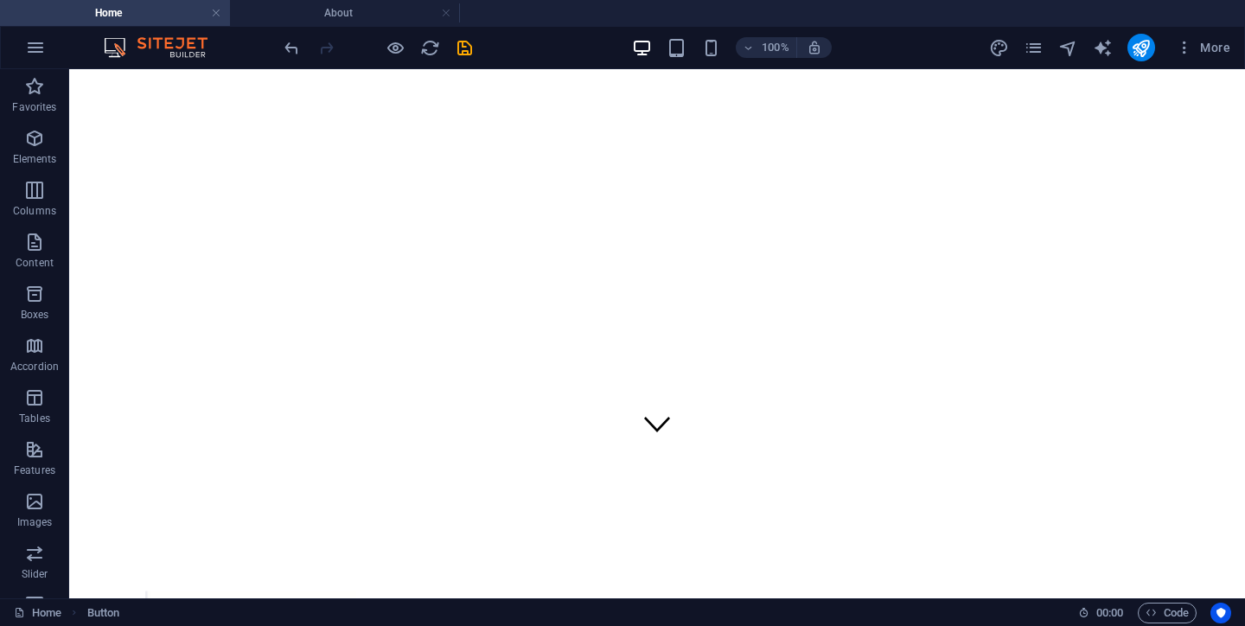
scroll to position [126, 0]
click at [1036, 44] on icon "pages" at bounding box center [1034, 48] width 20 height 20
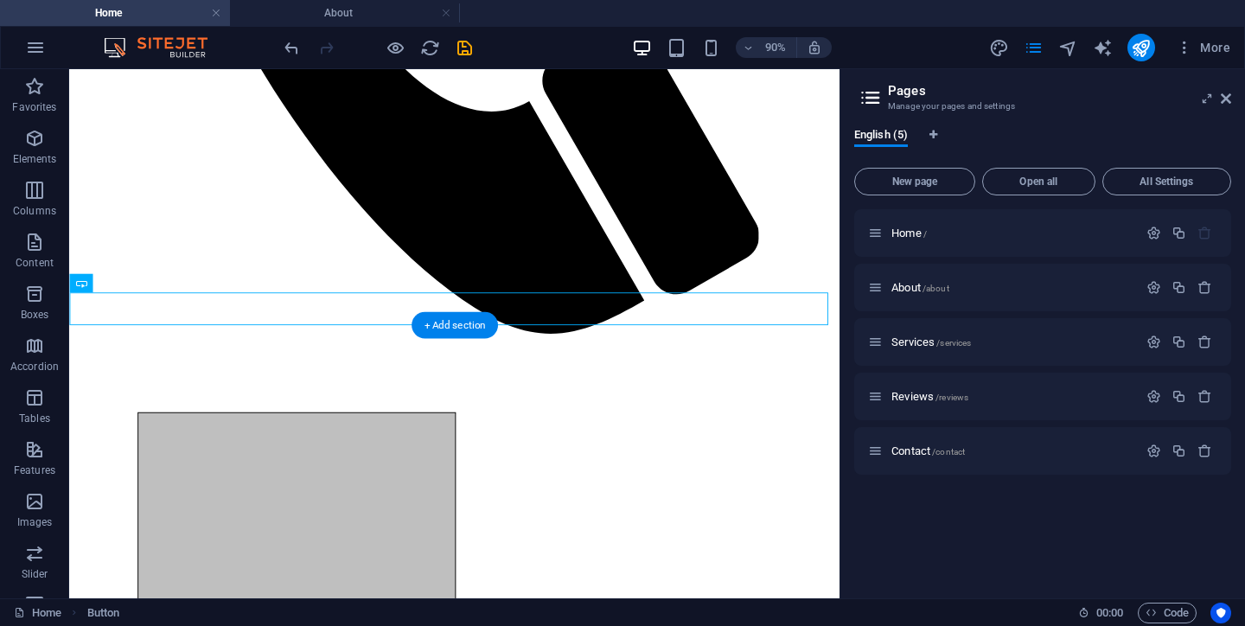
scroll to position [1672, 0]
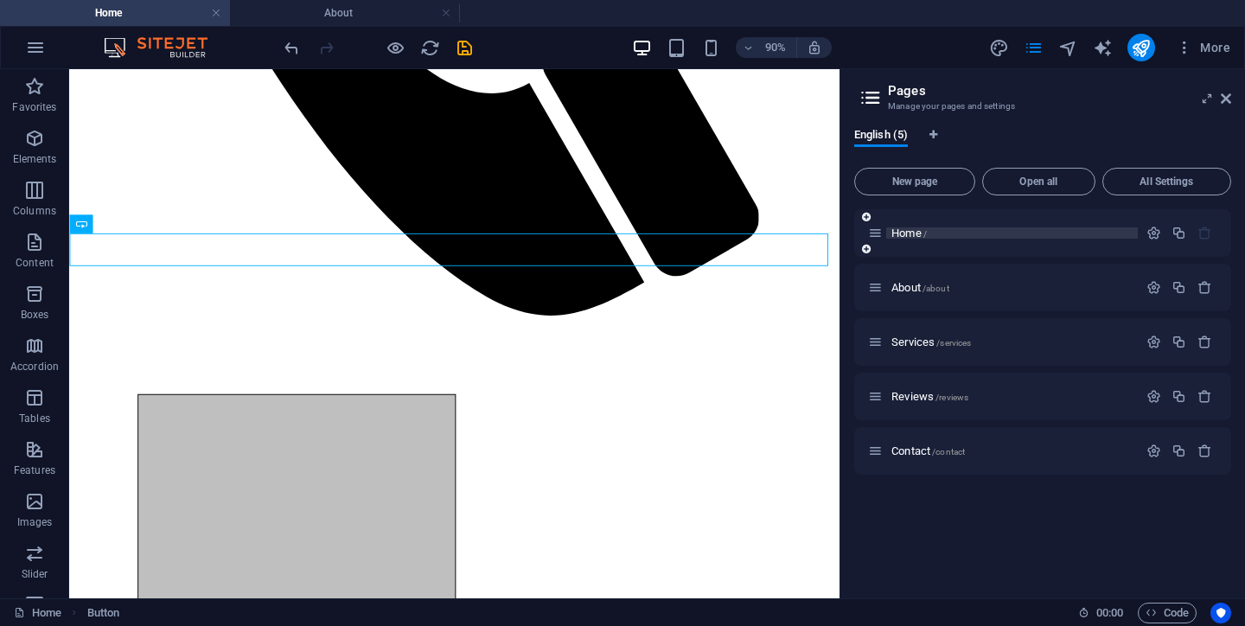
click at [909, 236] on span "Home /" at bounding box center [908, 233] width 35 height 13
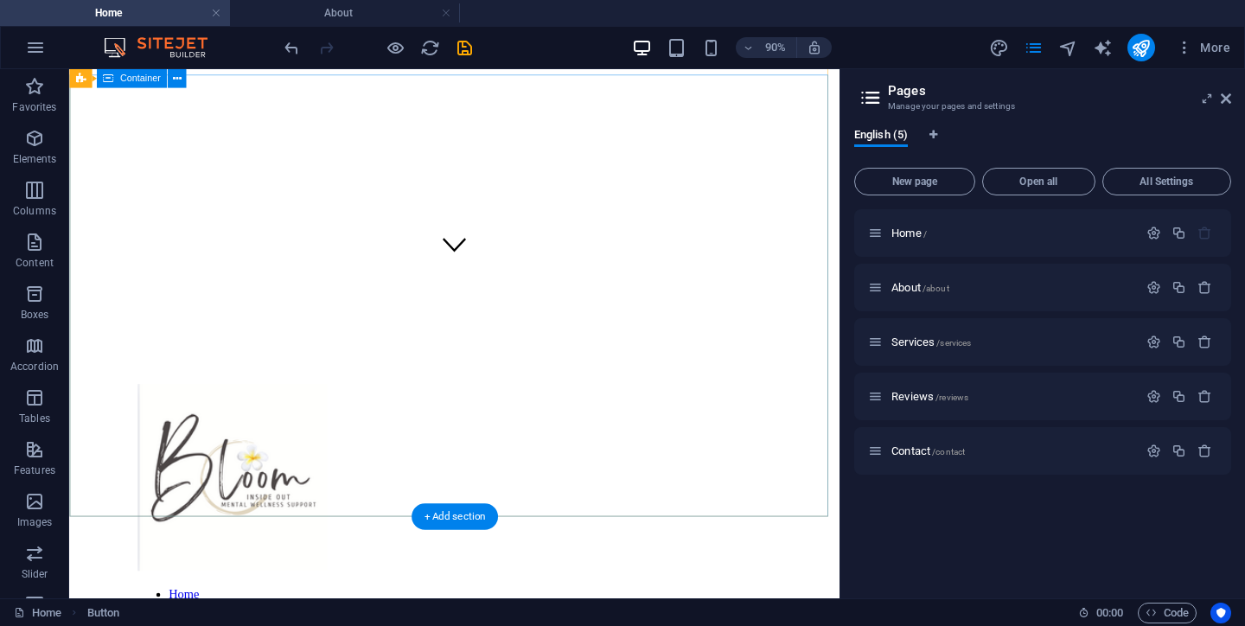
scroll to position [274, 0]
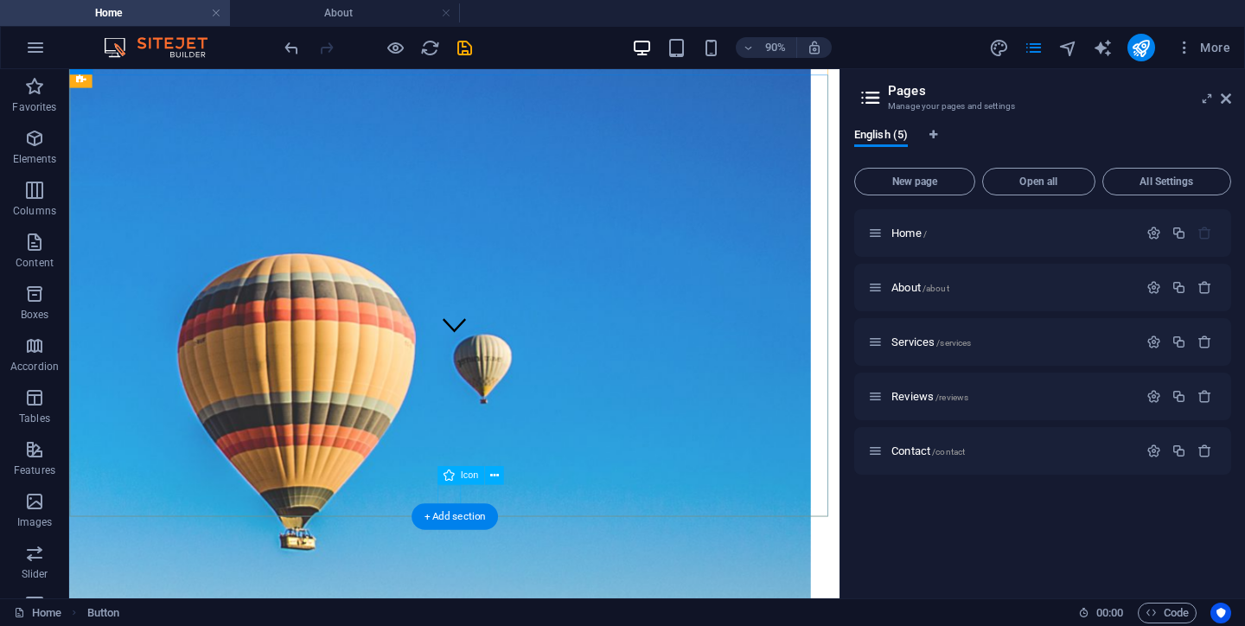
click at [494, 369] on figure at bounding box center [497, 354] width 26 height 29
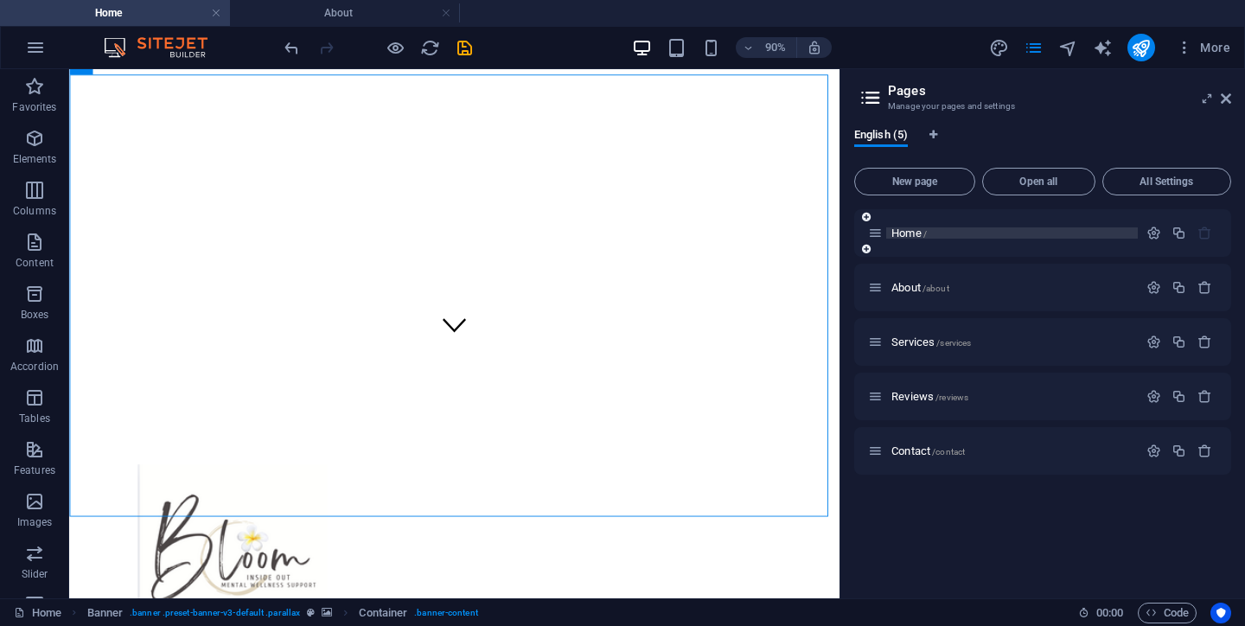
click at [906, 236] on span "Home /" at bounding box center [908, 233] width 35 height 13
click at [908, 233] on span "Home /" at bounding box center [908, 233] width 35 height 13
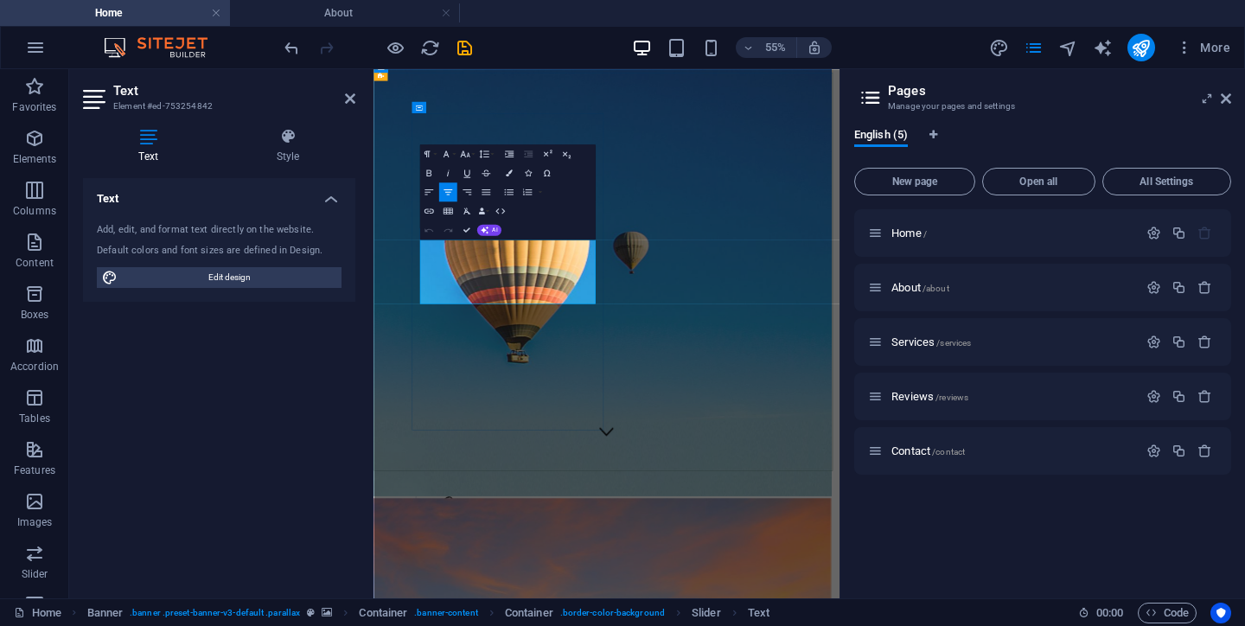
drag, startPoint x: 631, startPoint y: 476, endPoint x: 722, endPoint y: 475, distance: 90.8
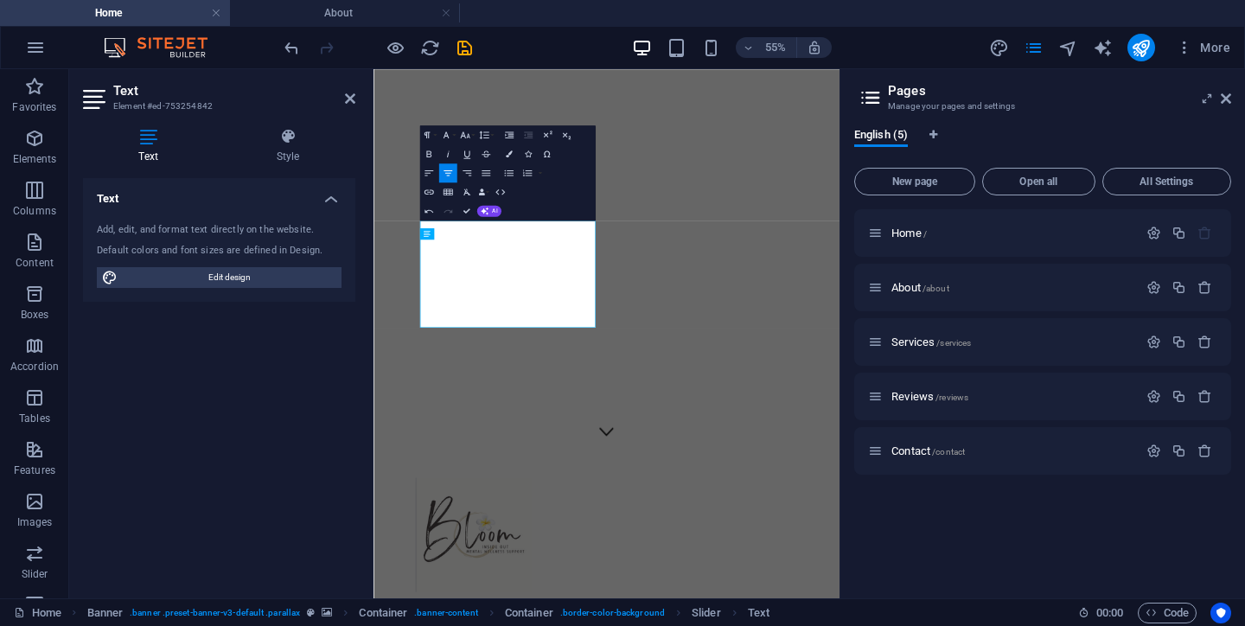
scroll to position [73, 0]
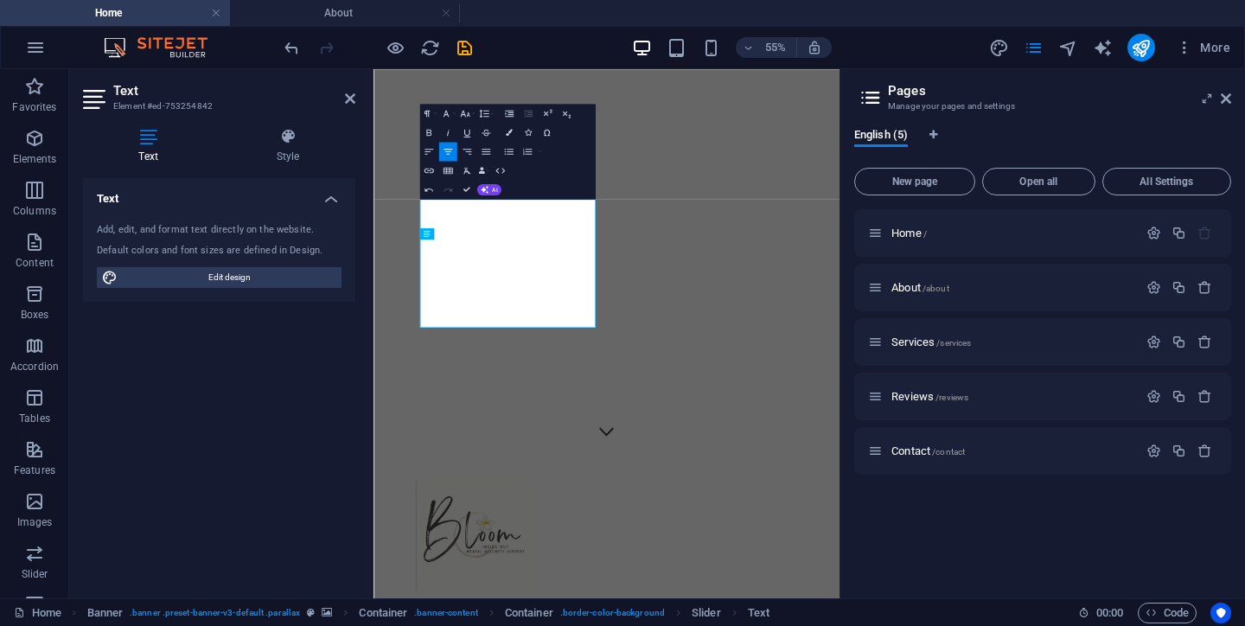
click at [892, 509] on div "Home / About /about Services /services Reviews /reviews Contact /contact" at bounding box center [1042, 396] width 377 height 375
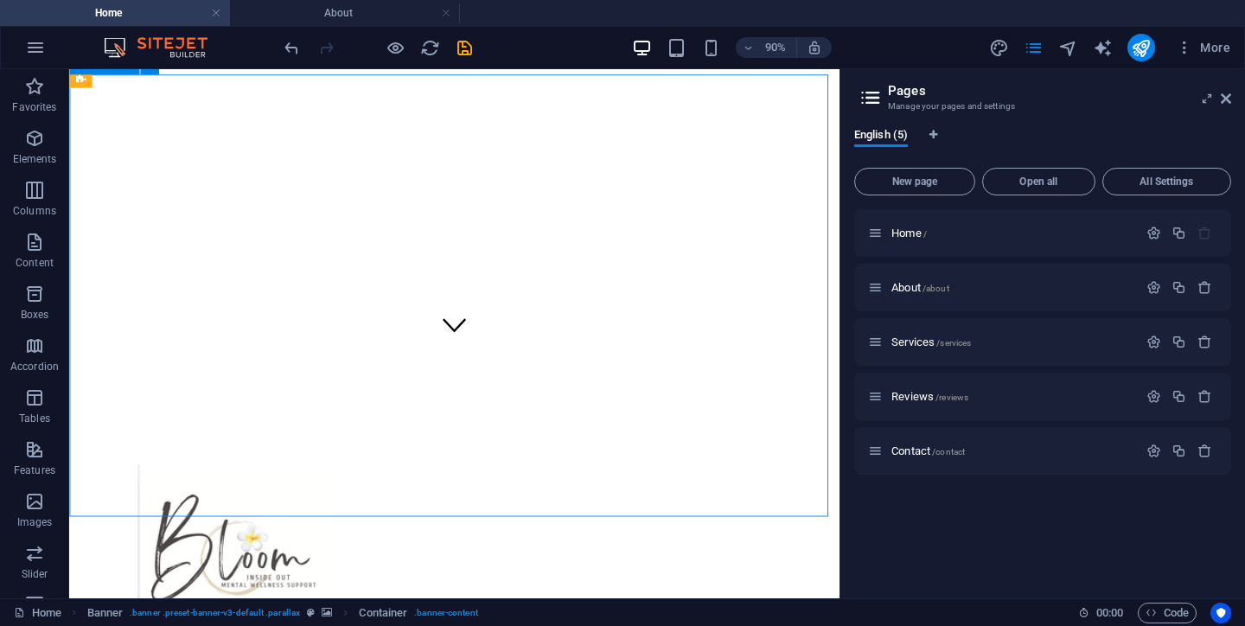
click at [899, 235] on span "Home /" at bounding box center [908, 233] width 35 height 13
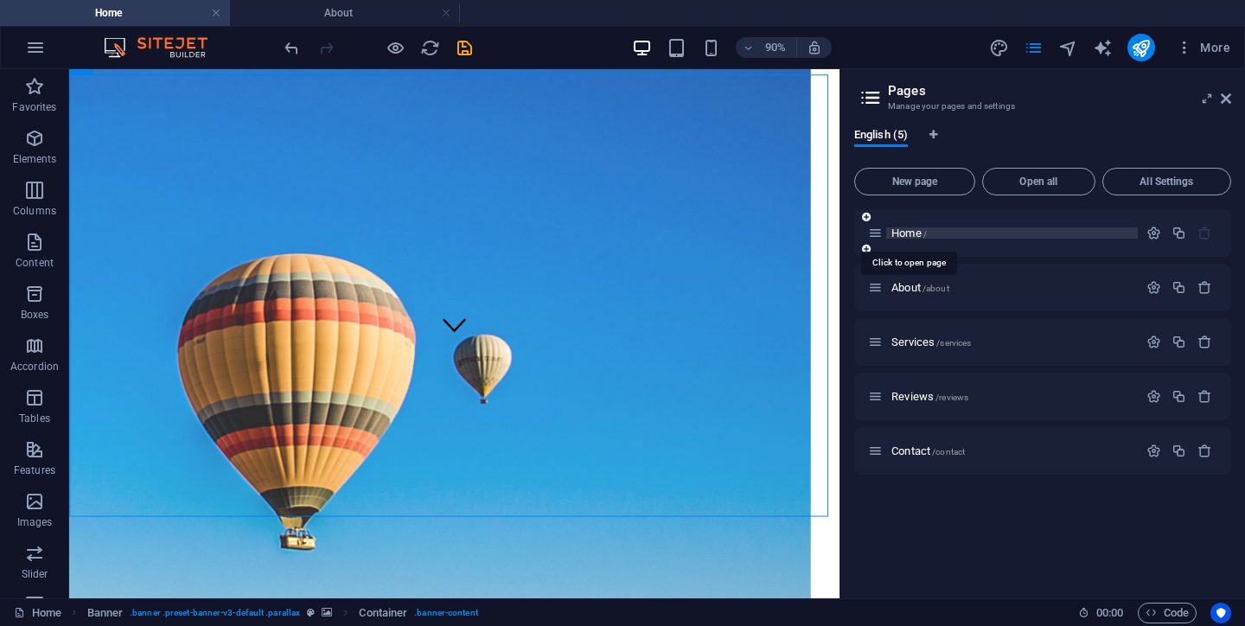
click at [904, 233] on span "Home /" at bounding box center [908, 233] width 35 height 13
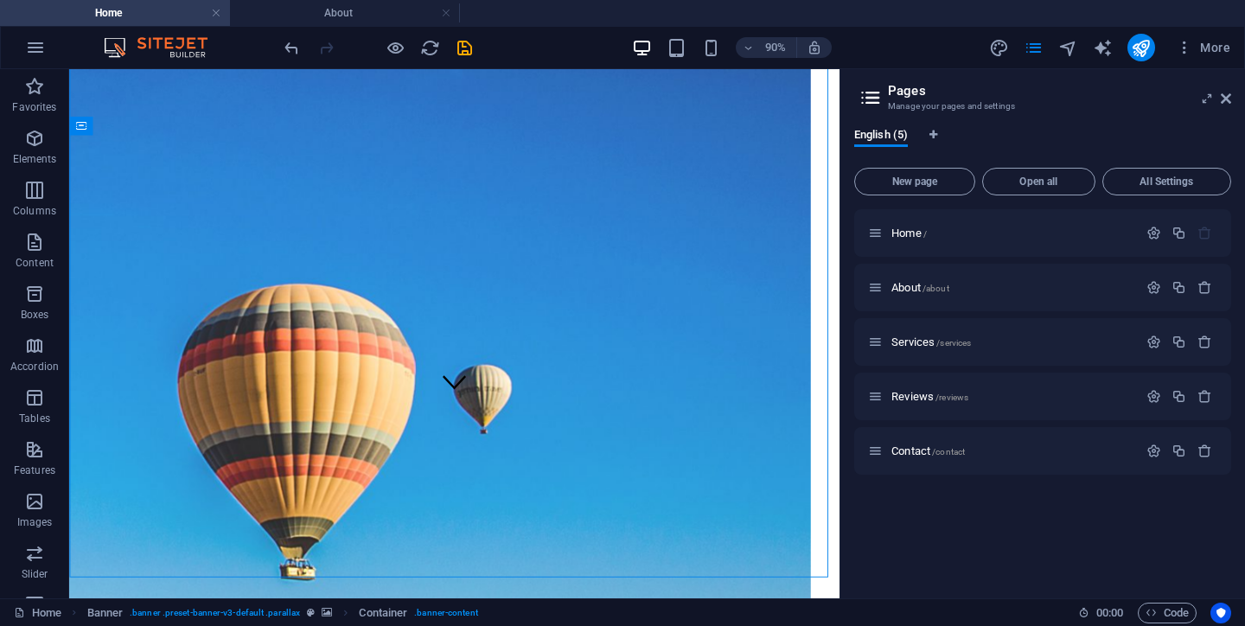
scroll to position [214, 0]
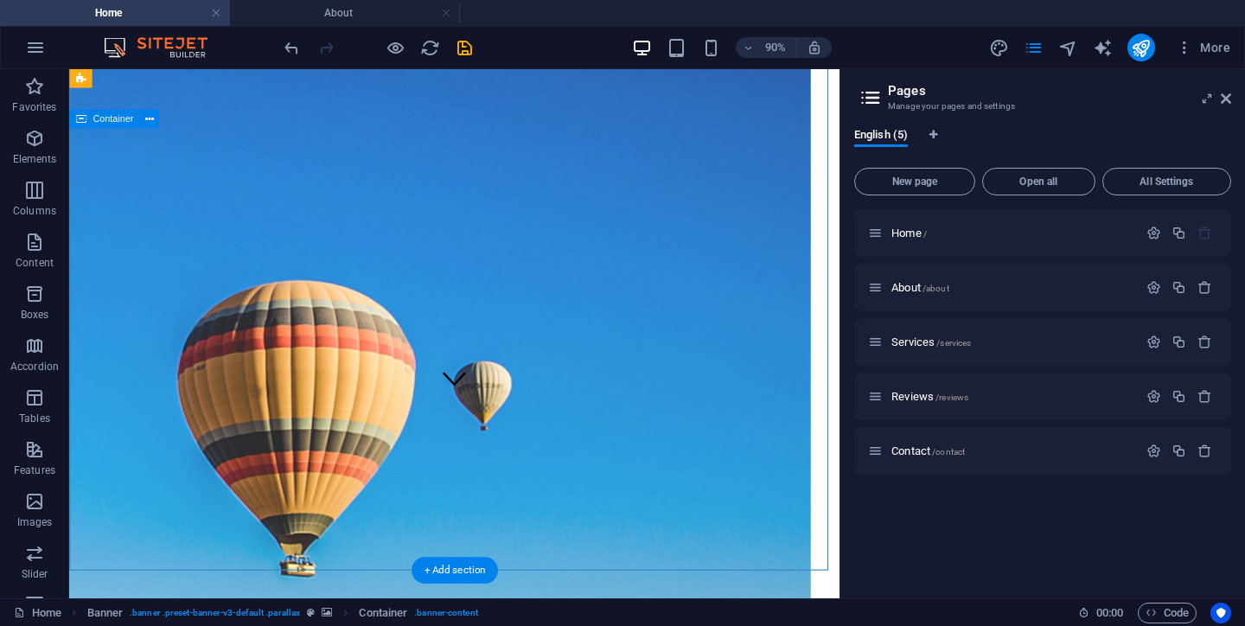
drag, startPoint x: 560, startPoint y: 475, endPoint x: 428, endPoint y: 469, distance: 132.4
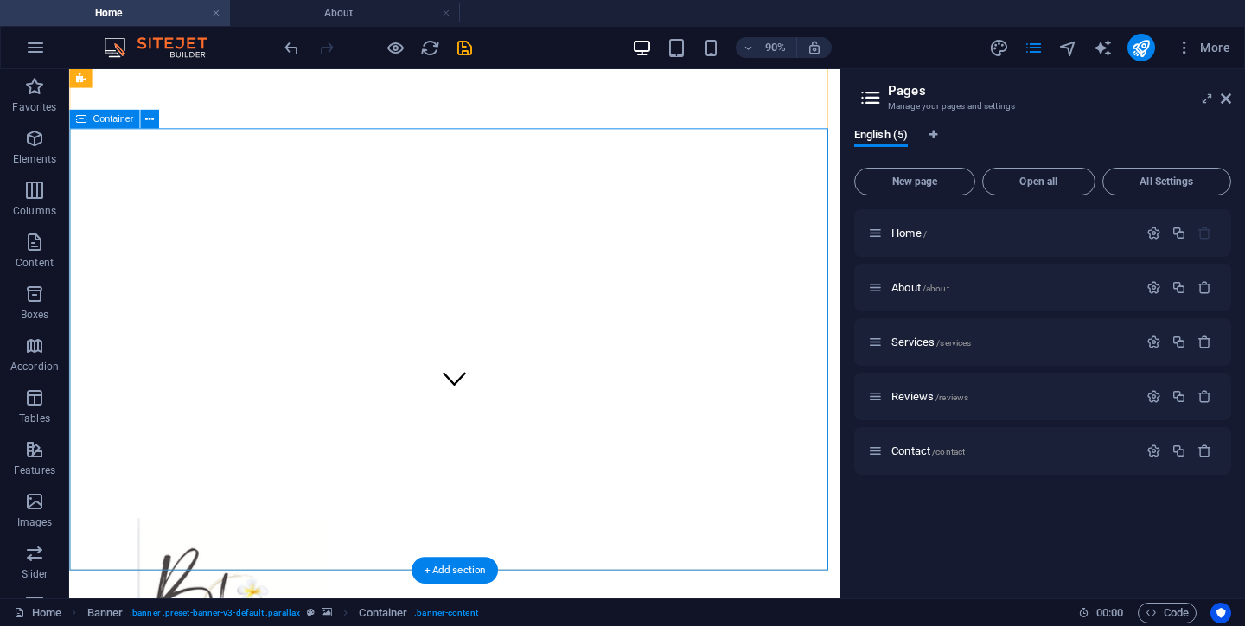
drag, startPoint x: 766, startPoint y: 495, endPoint x: 586, endPoint y: 489, distance: 179.9
drag, startPoint x: 714, startPoint y: 492, endPoint x: 572, endPoint y: 480, distance: 142.3
click at [495, 429] on figure at bounding box center [497, 413] width 26 height 29
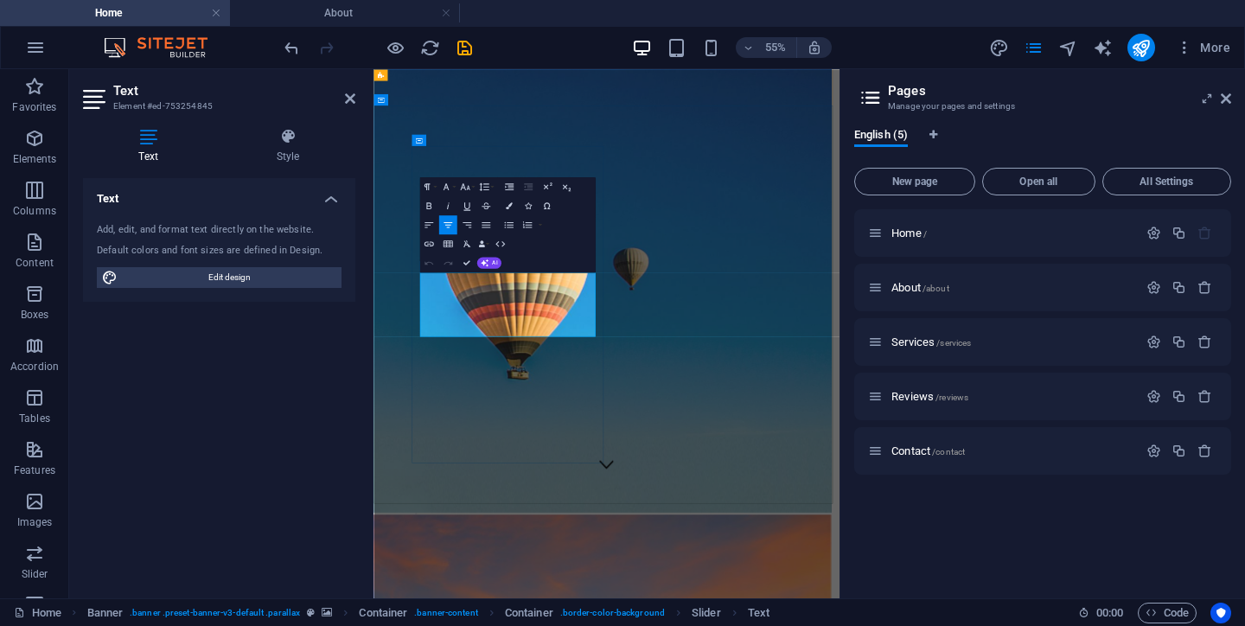
drag, startPoint x: 479, startPoint y: 461, endPoint x: 778, endPoint y: 559, distance: 314.7
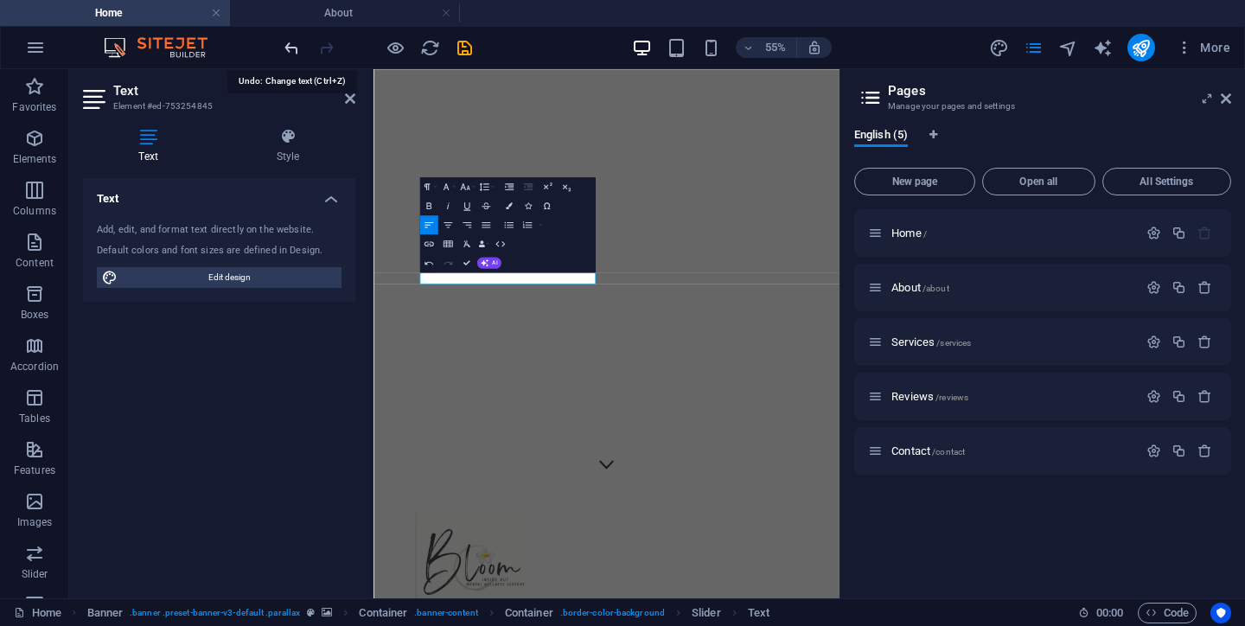
click at [289, 48] on icon "undo" at bounding box center [292, 48] width 20 height 20
click at [289, 47] on icon "undo" at bounding box center [292, 48] width 20 height 20
click at [295, 51] on icon "undo" at bounding box center [292, 48] width 20 height 20
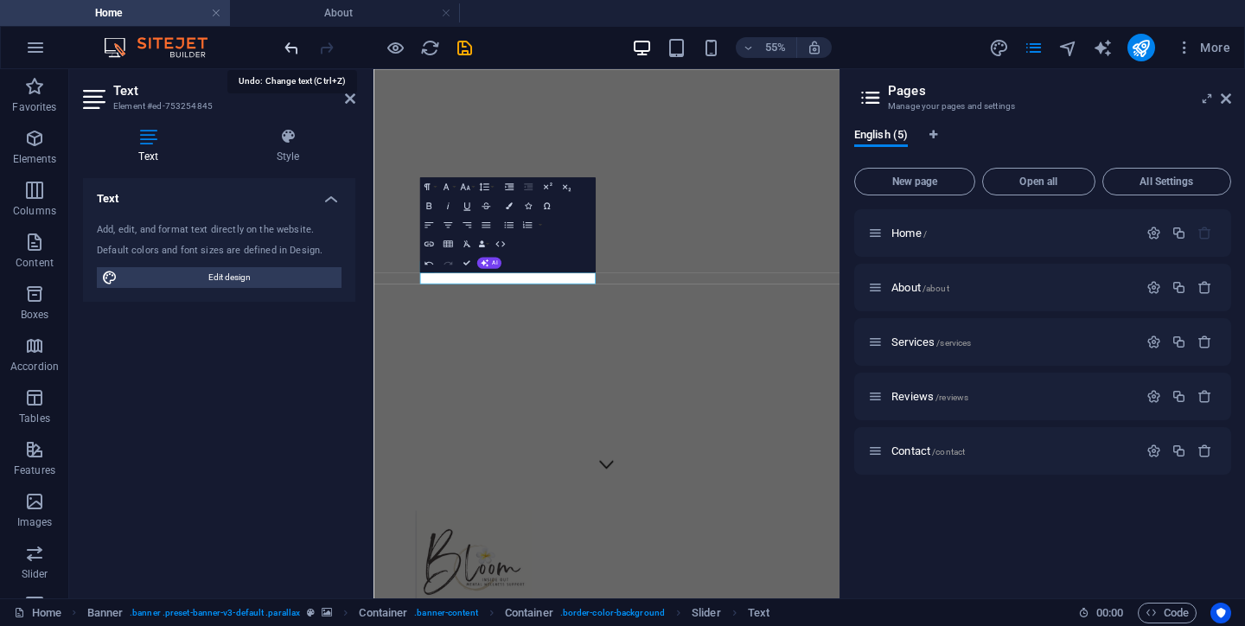
click at [294, 48] on icon "undo" at bounding box center [292, 48] width 20 height 20
drag, startPoint x: 324, startPoint y: 360, endPoint x: 333, endPoint y: 348, distance: 14.9
click at [324, 360] on div "Text Add, edit, and format text directly on the website. Default colors and fon…" at bounding box center [219, 381] width 272 height 406
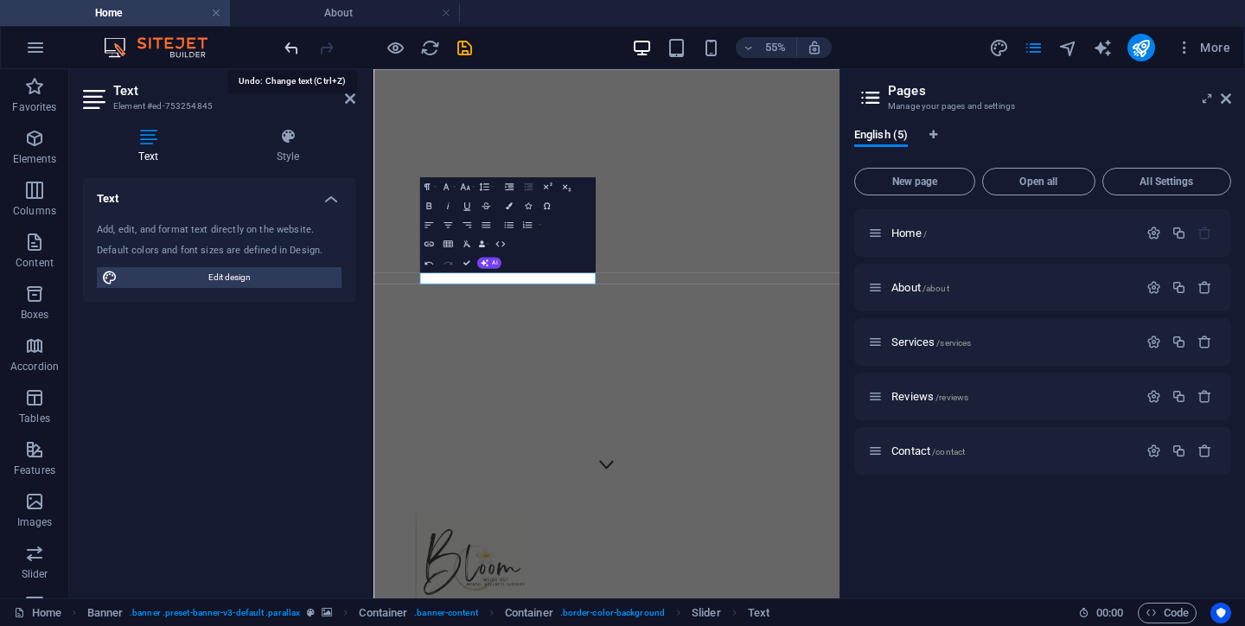
click at [284, 48] on icon "undo" at bounding box center [292, 48] width 20 height 20
click at [429, 51] on icon "reload" at bounding box center [430, 48] width 20 height 20
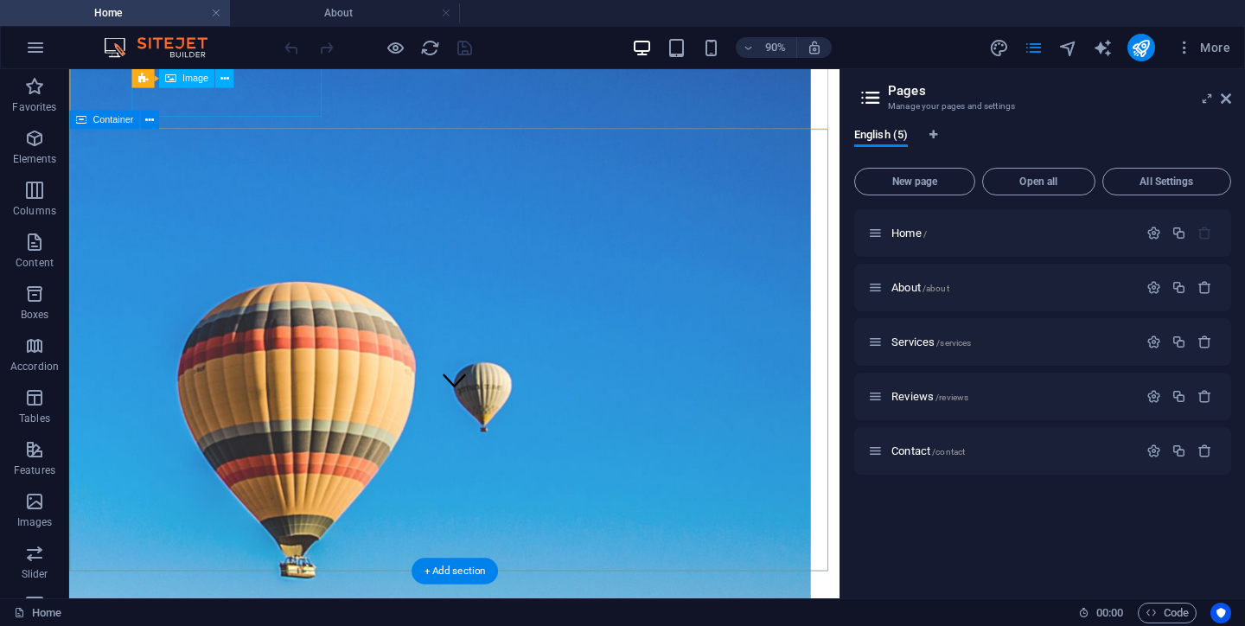
scroll to position [214, 0]
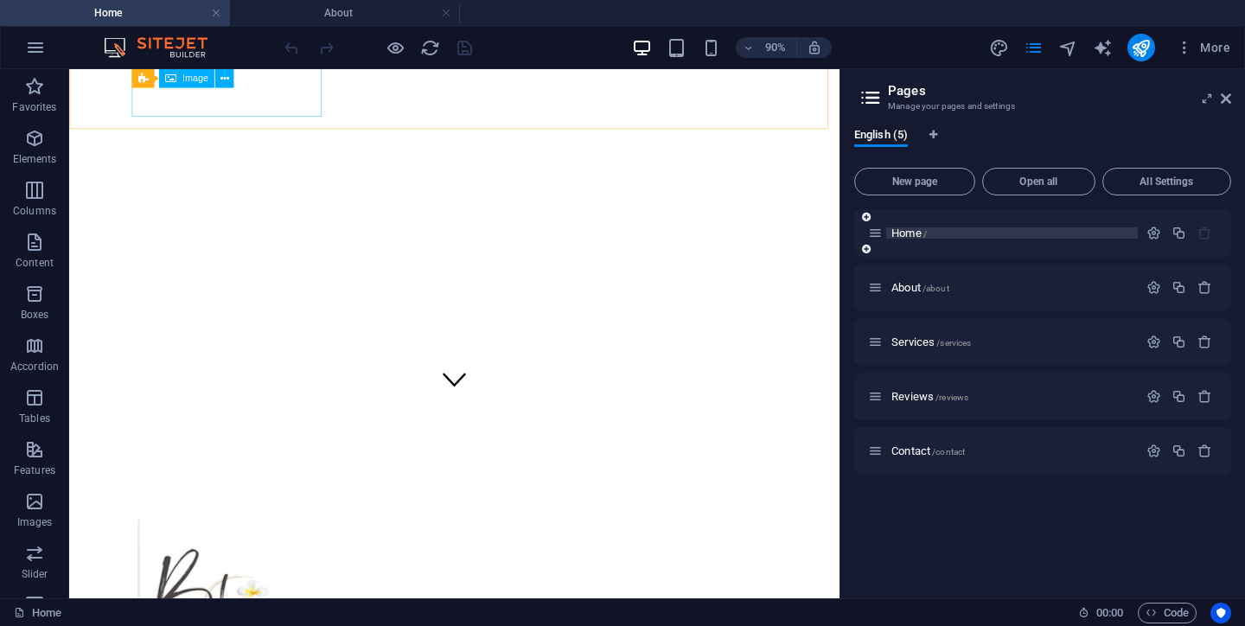
click at [910, 235] on span "Home /" at bounding box center [908, 233] width 35 height 13
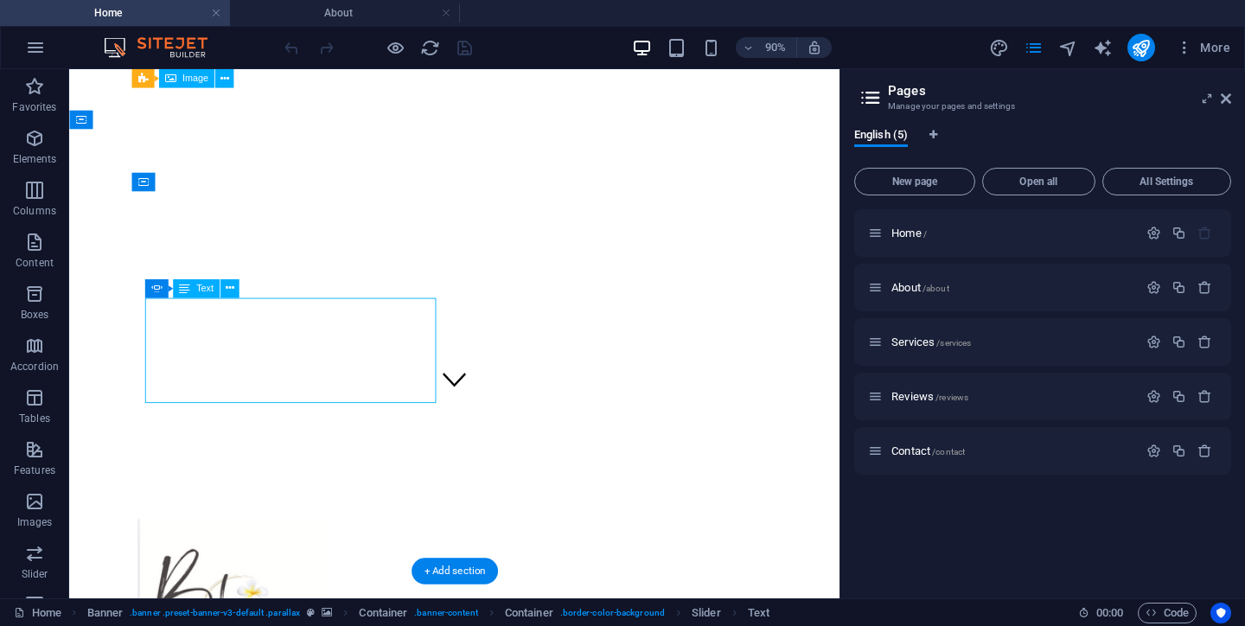
drag, startPoint x: 349, startPoint y: 376, endPoint x: 390, endPoint y: 414, distance: 55.7
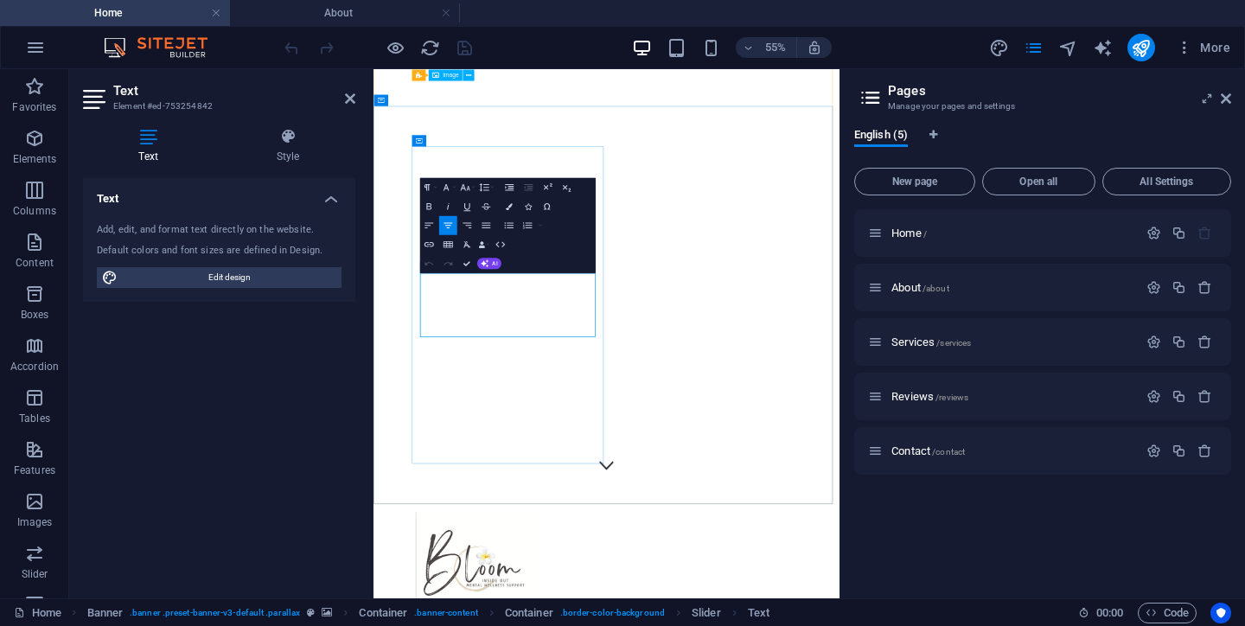
drag, startPoint x: 629, startPoint y: 537, endPoint x: 760, endPoint y: 537, distance: 130.6
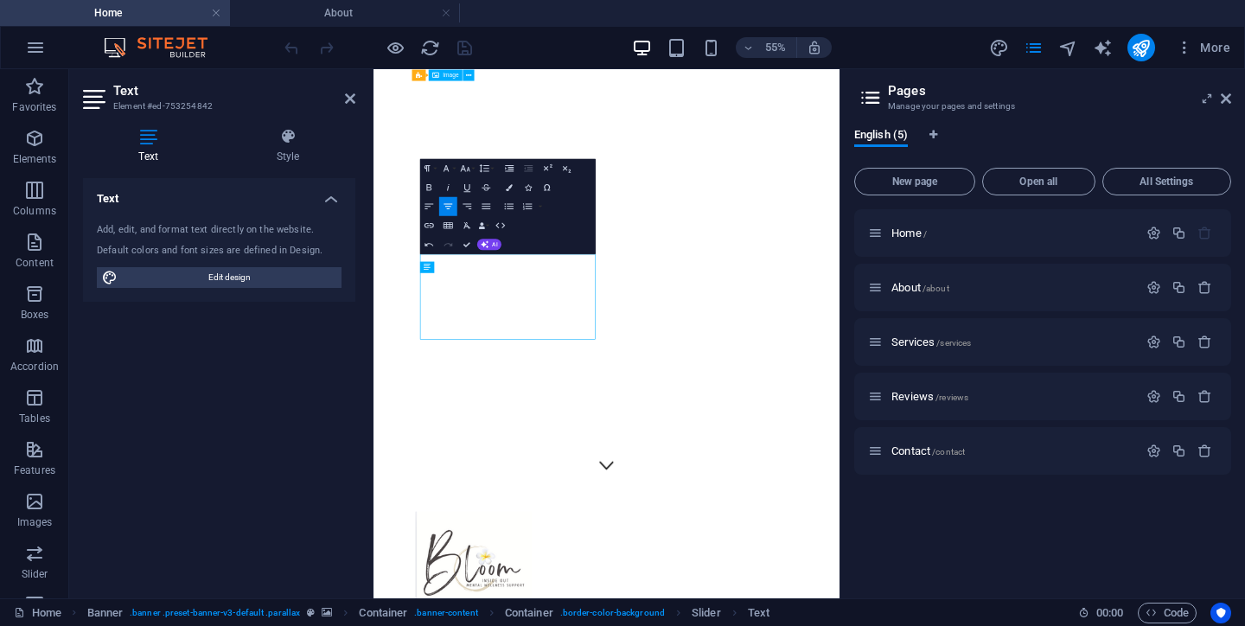
scroll to position [73, 1]
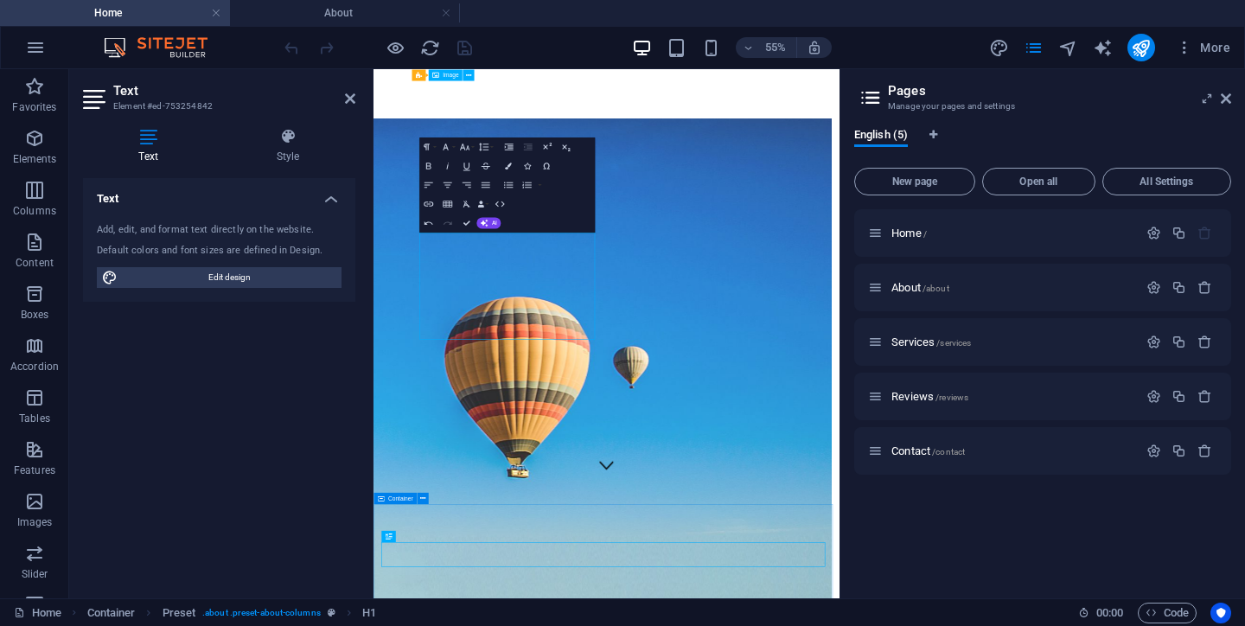
scroll to position [569, 0]
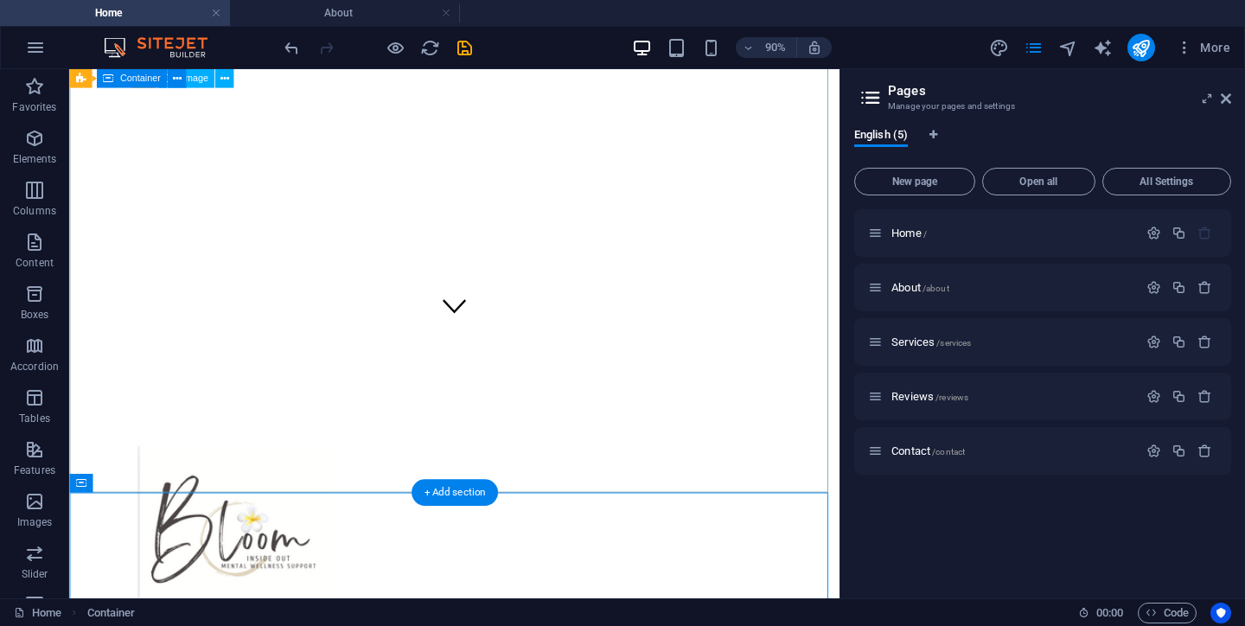
scroll to position [280, 0]
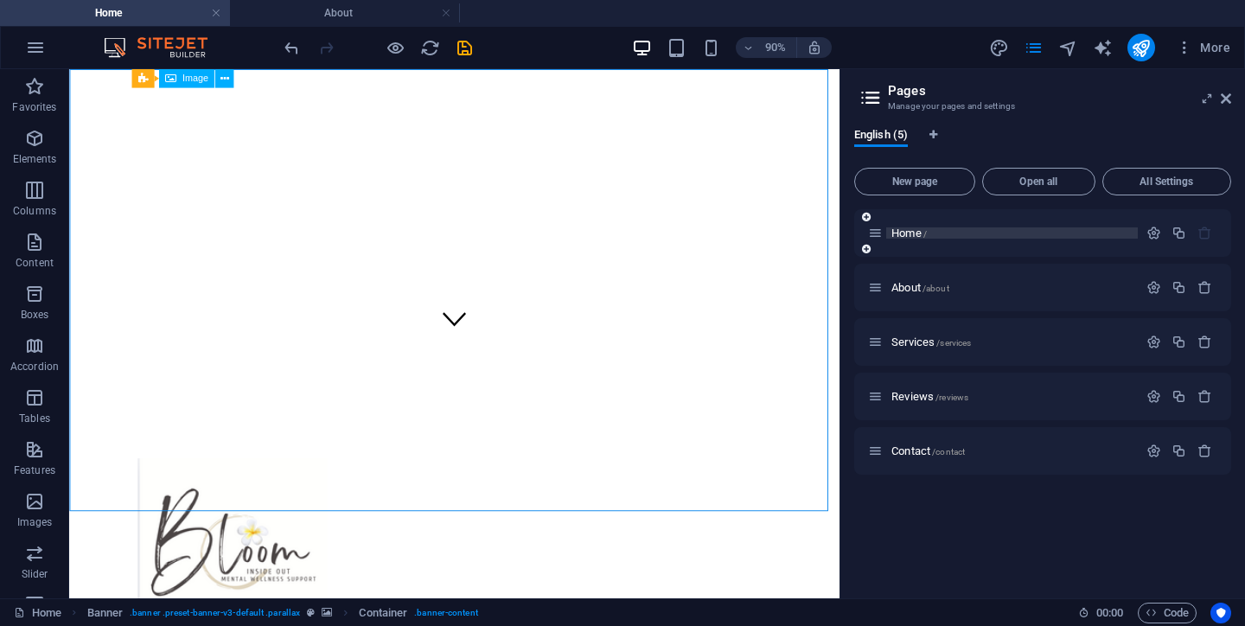
click at [908, 236] on span "Home /" at bounding box center [908, 233] width 35 height 13
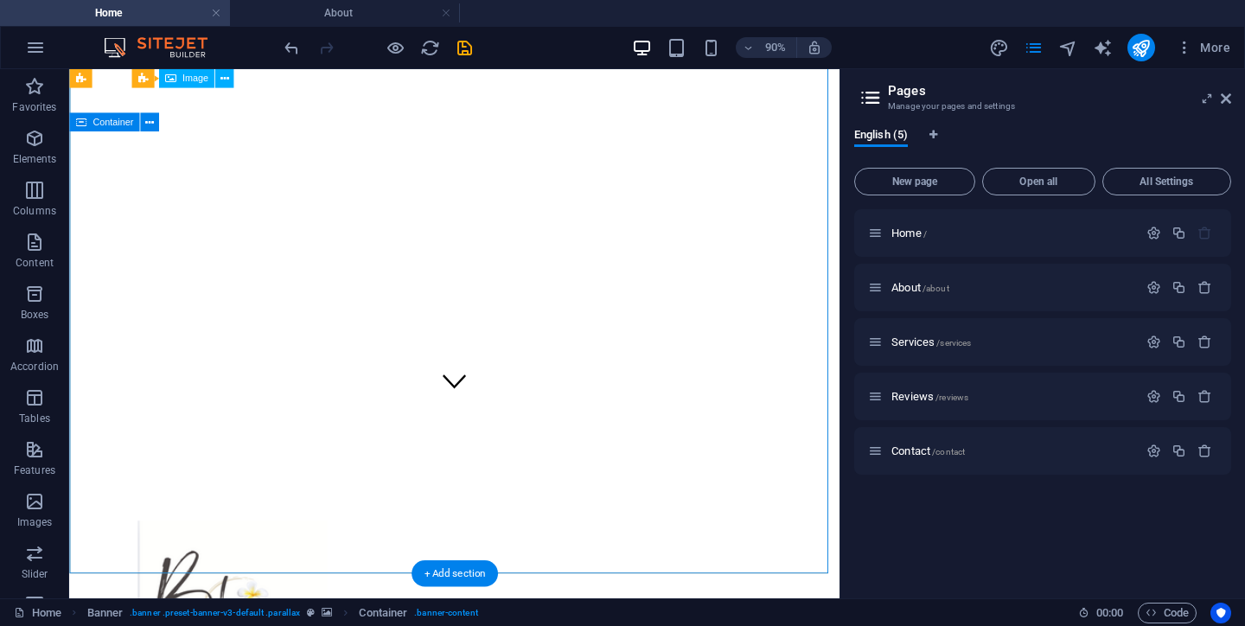
scroll to position [214, 0]
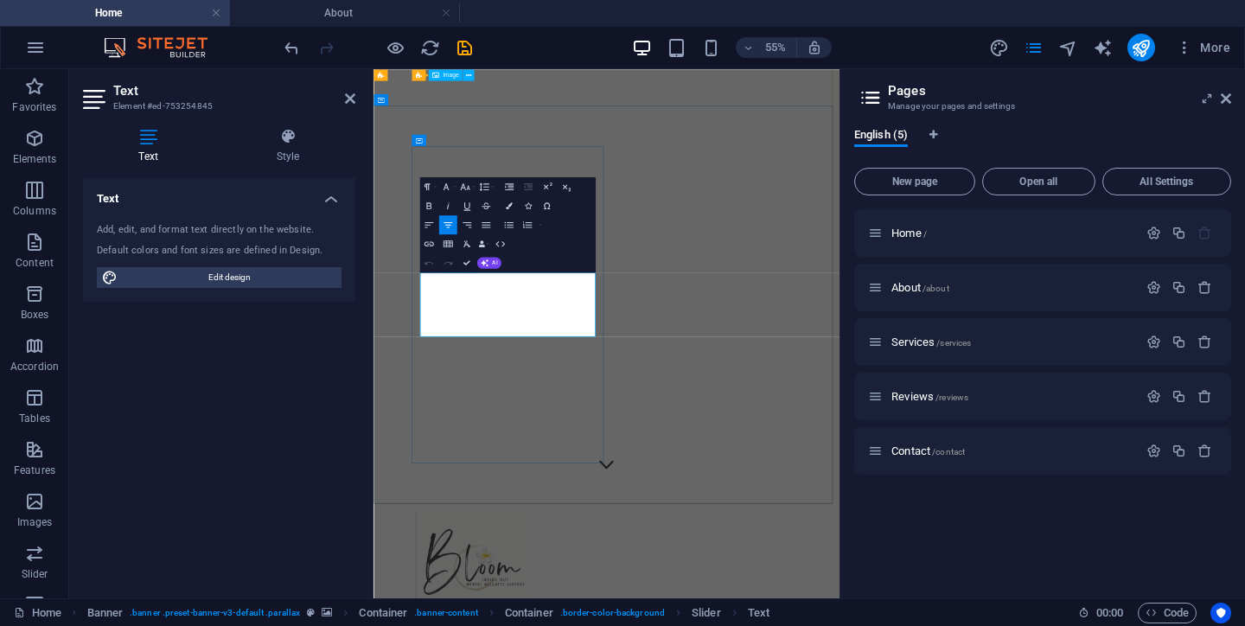
drag, startPoint x: 503, startPoint y: 457, endPoint x: 752, endPoint y: 510, distance: 254.5
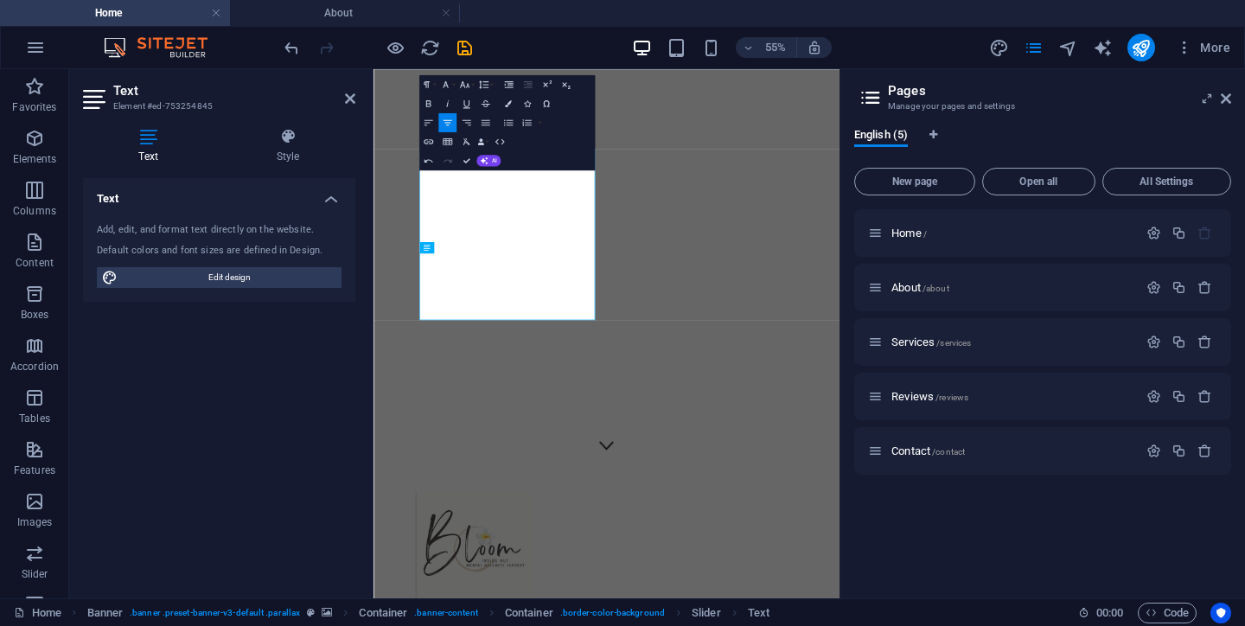
scroll to position [190, 1]
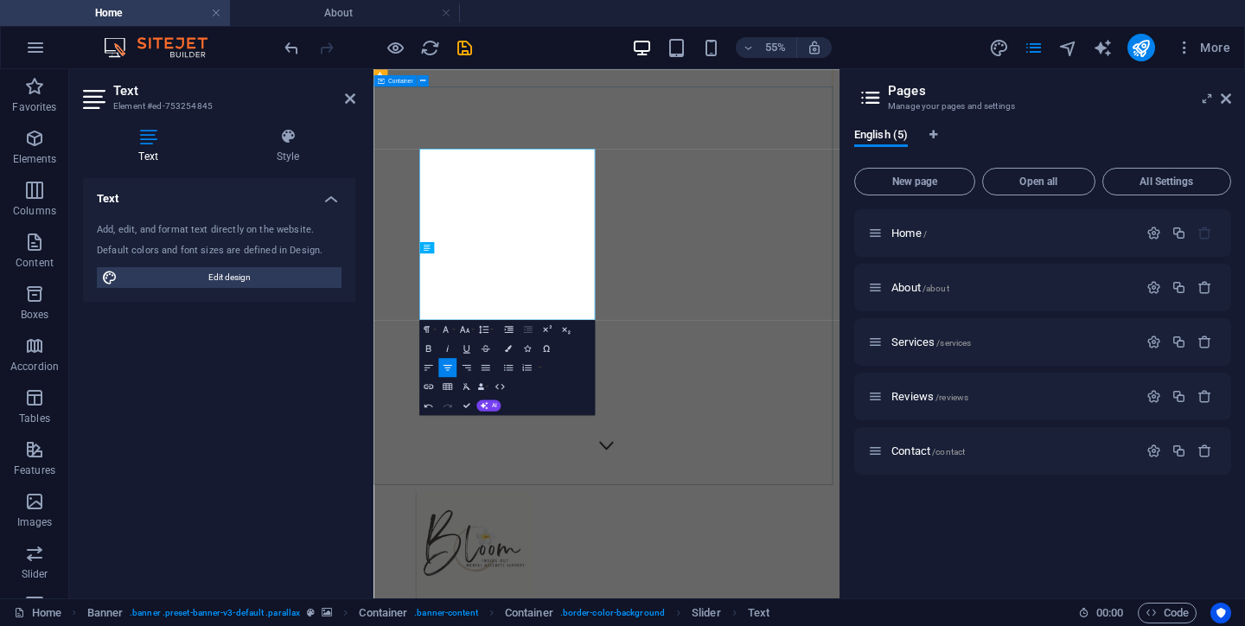
drag, startPoint x: 955, startPoint y: 783, endPoint x: 976, endPoint y: 782, distance: 20.8
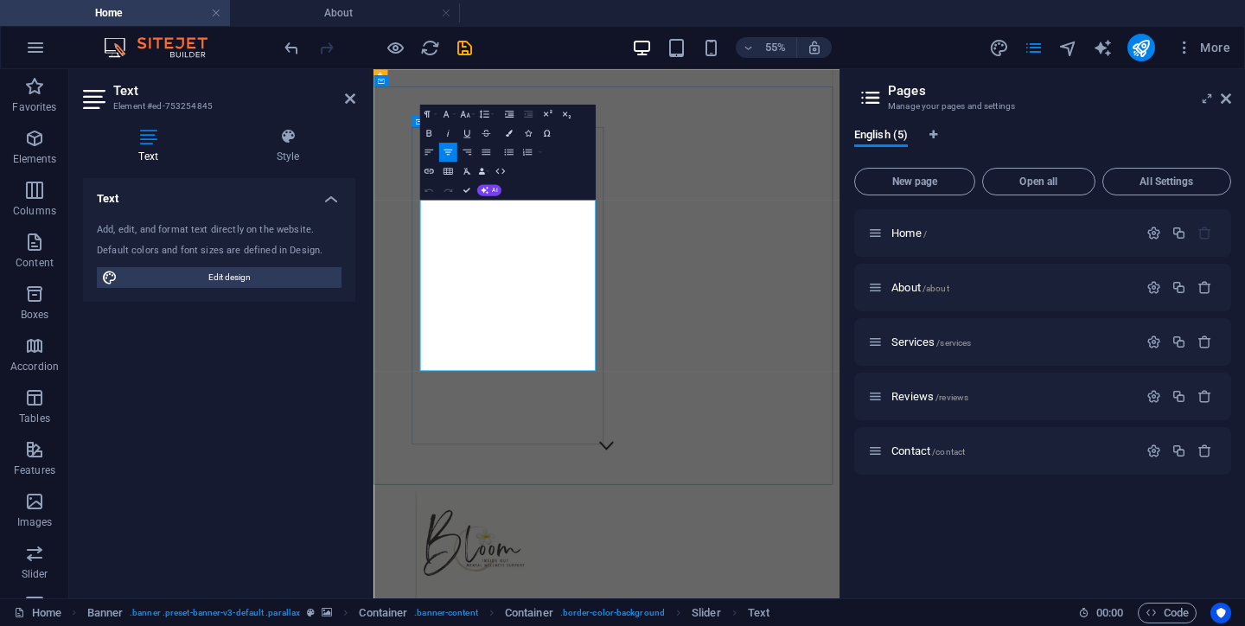
drag, startPoint x: 490, startPoint y: 329, endPoint x: 556, endPoint y: 341, distance: 66.8
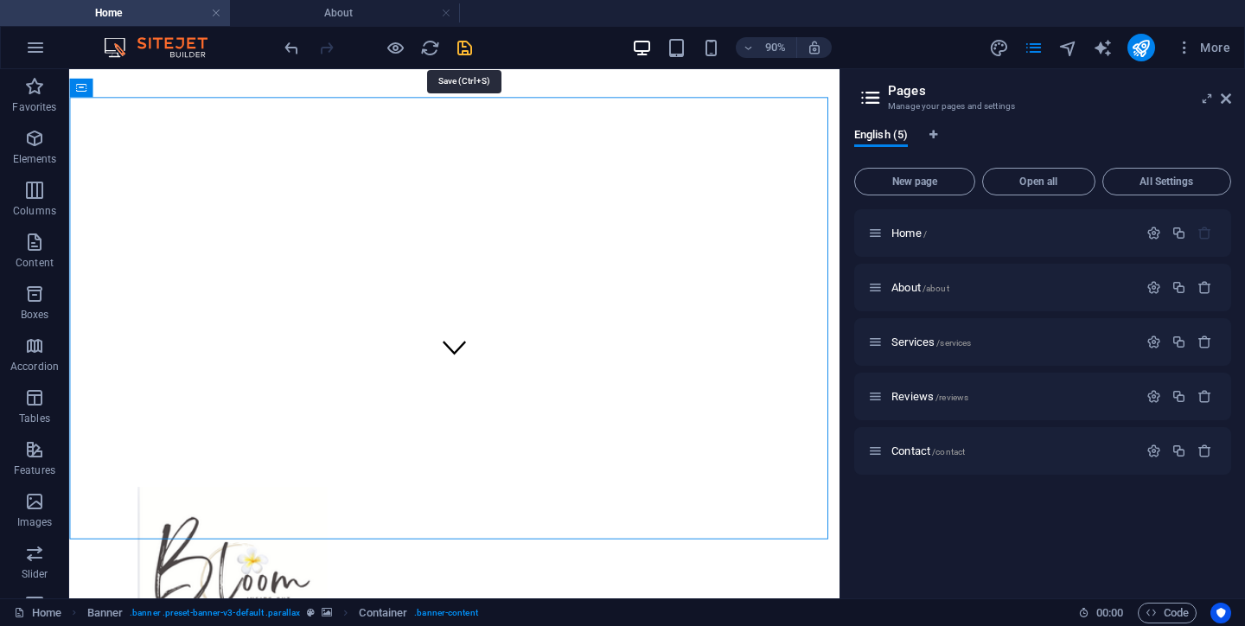
click at [463, 49] on icon "save" at bounding box center [465, 48] width 20 height 20
click at [463, 49] on div at bounding box center [378, 48] width 194 height 28
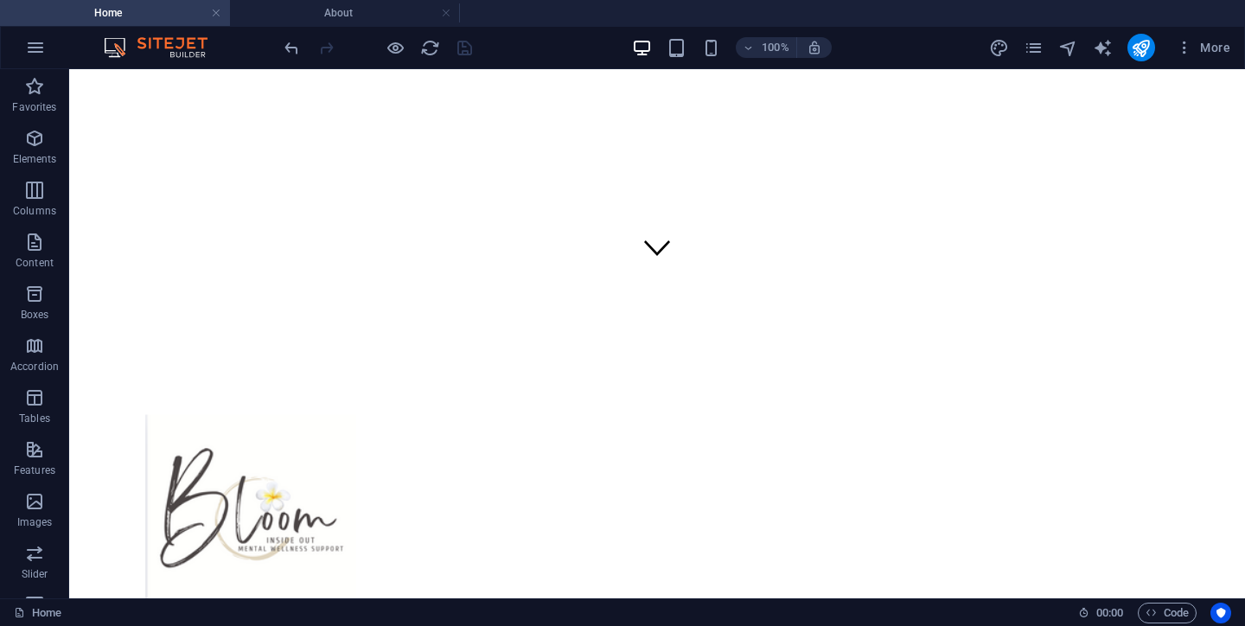
scroll to position [316, 0]
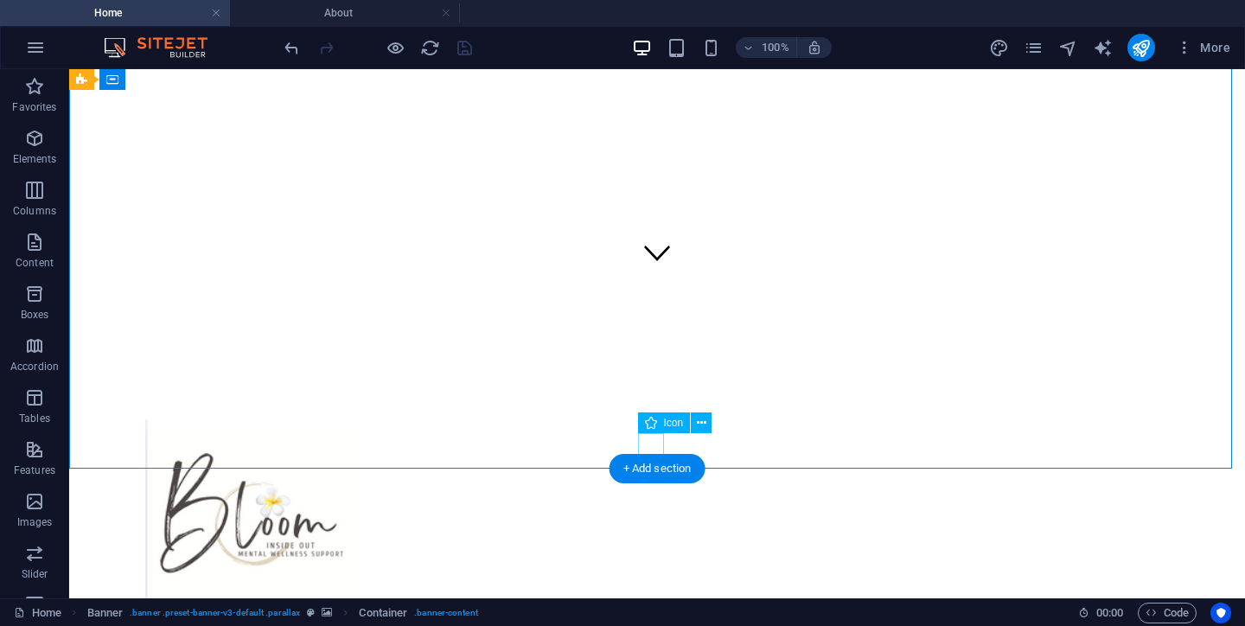
click at [656, 269] on figure at bounding box center [657, 254] width 26 height 29
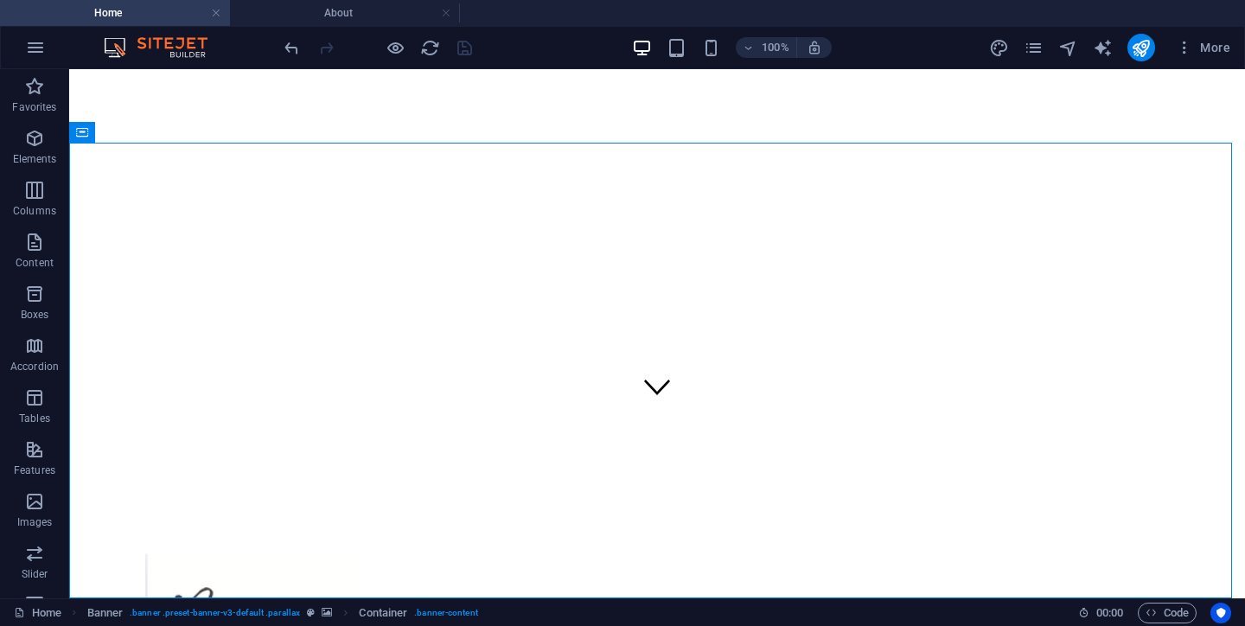
scroll to position [195, 0]
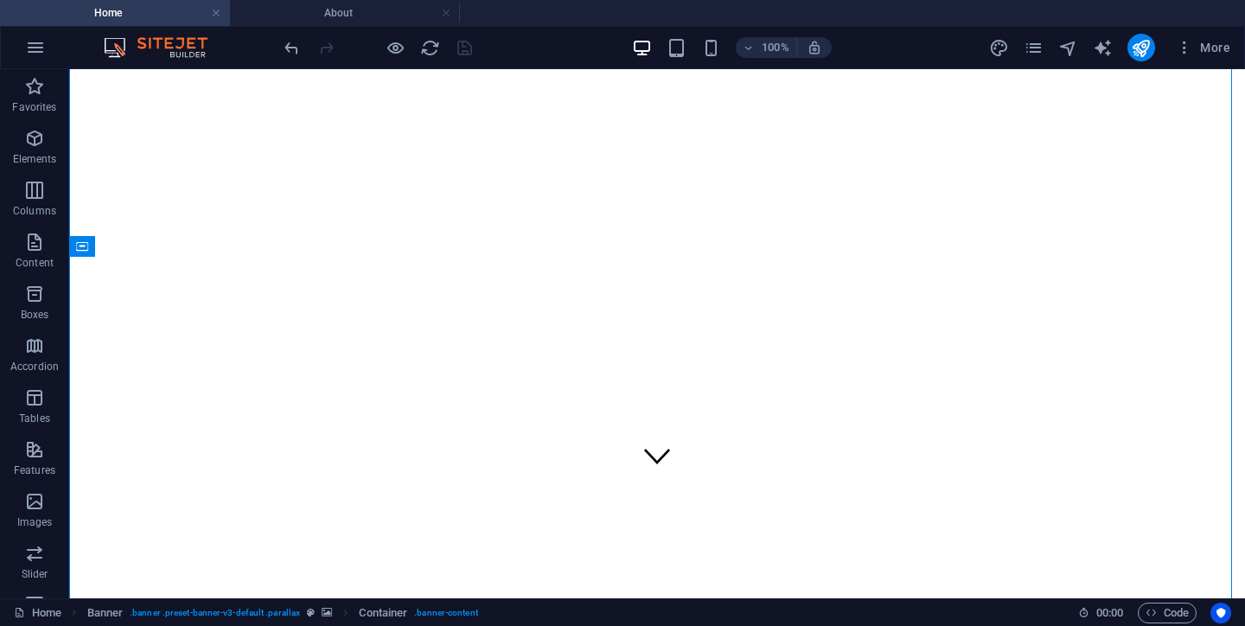
scroll to position [54, 0]
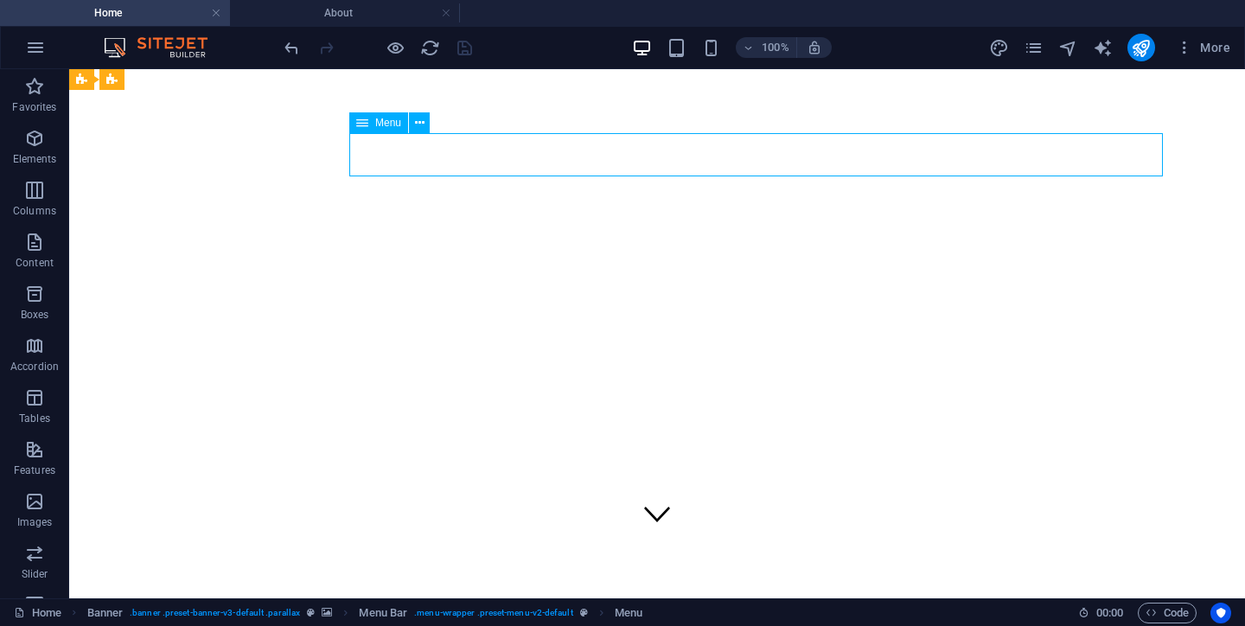
click at [1137, 48] on icon "publish" at bounding box center [1141, 48] width 20 height 20
